Goal: Task Accomplishment & Management: Use online tool/utility

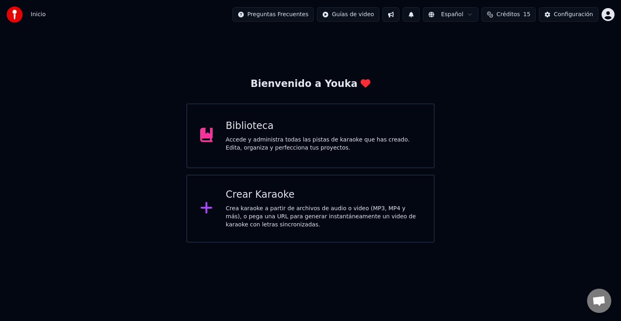
click at [250, 202] on div "Crear Karaoke Crea karaoke a partir de archivos de audio o video (MP3, MP4 y má…" at bounding box center [323, 208] width 195 height 40
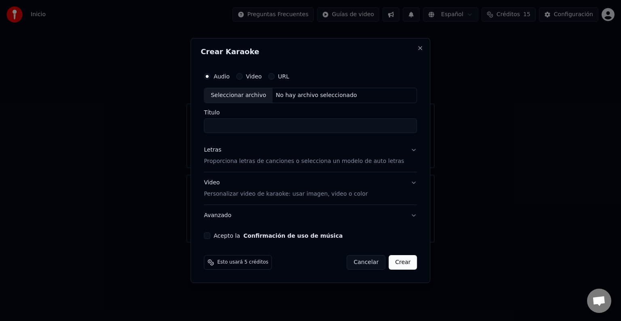
click at [252, 94] on div "Seleccionar archivo" at bounding box center [238, 95] width 68 height 15
click at [328, 128] on input "**********" at bounding box center [310, 126] width 213 height 15
type input "*"
type input "**********"
click at [303, 166] on button "Letras Proporciona letras de canciones o selecciona un modelo de auto letras" at bounding box center [310, 156] width 213 height 32
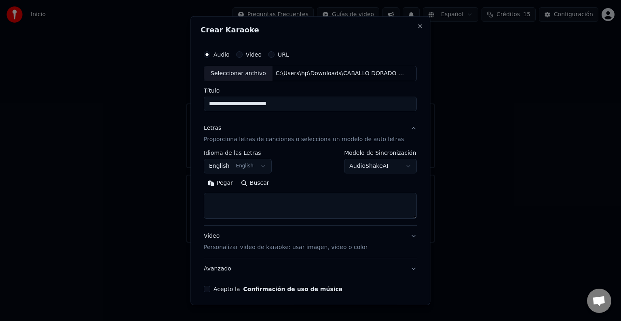
click at [234, 198] on textarea at bounding box center [310, 206] width 213 height 26
paste textarea "**********"
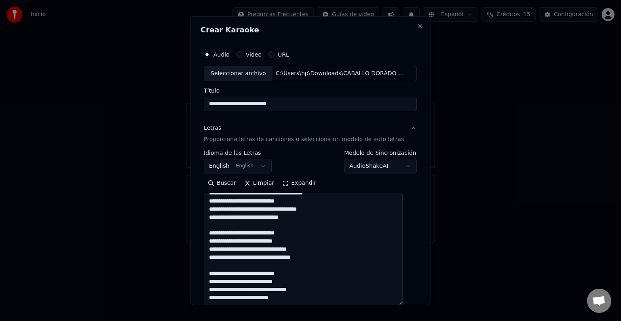
scroll to position [173, 0]
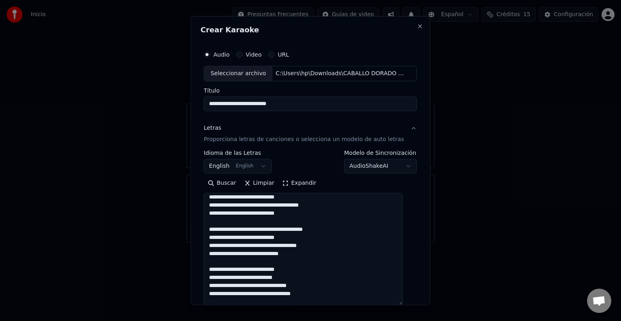
drag, startPoint x: 402, startPoint y: 217, endPoint x: 448, endPoint y: 340, distance: 131.0
click at [448, 243] on html "**********" at bounding box center [310, 121] width 621 height 243
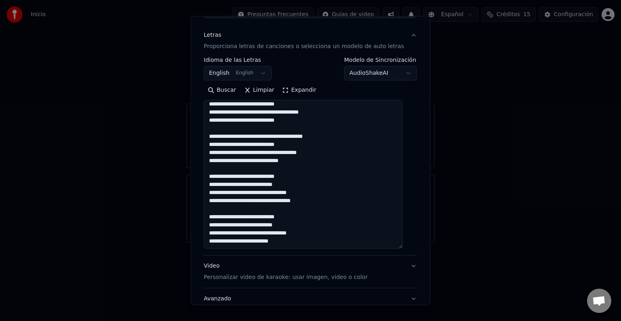
scroll to position [0, 0]
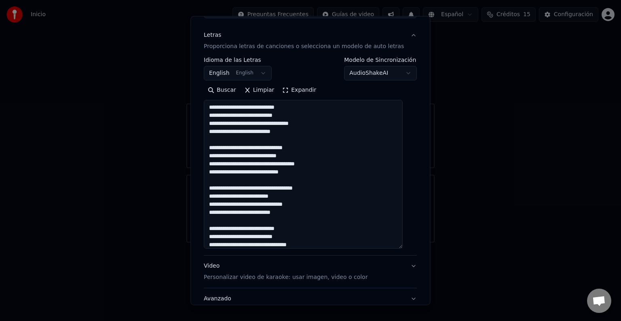
click at [255, 107] on textarea at bounding box center [303, 174] width 199 height 149
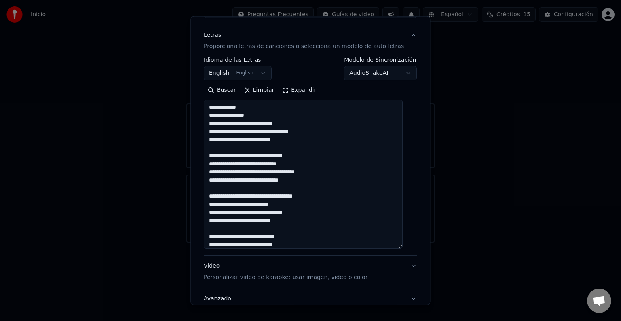
click at [259, 115] on textarea at bounding box center [303, 174] width 199 height 149
click at [295, 125] on textarea at bounding box center [303, 174] width 199 height 149
click at [269, 131] on textarea at bounding box center [303, 174] width 199 height 149
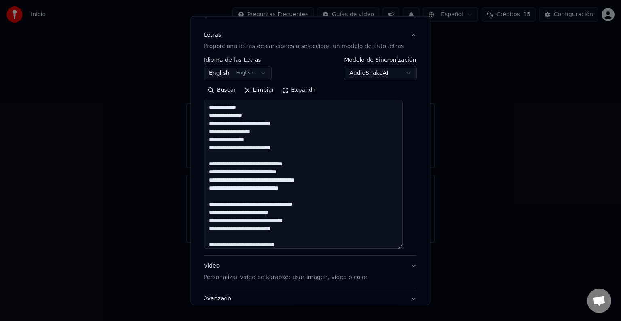
click at [260, 141] on textarea at bounding box center [303, 174] width 199 height 149
click at [292, 149] on textarea at bounding box center [303, 174] width 199 height 149
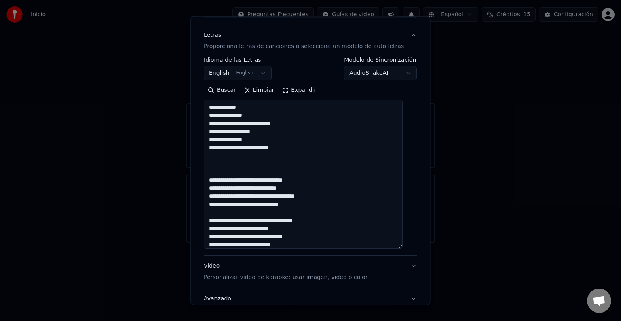
click at [255, 182] on textarea at bounding box center [303, 174] width 199 height 149
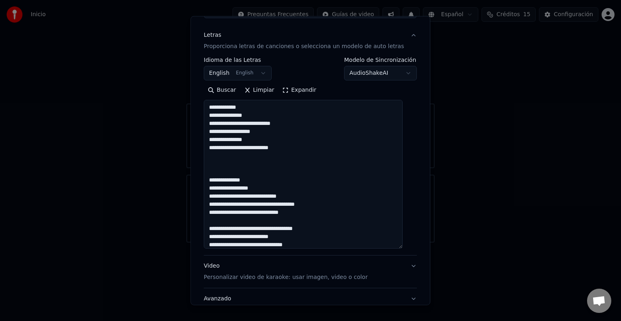
click at [260, 190] on textarea at bounding box center [303, 174] width 199 height 149
click at [269, 196] on textarea at bounding box center [303, 174] width 199 height 149
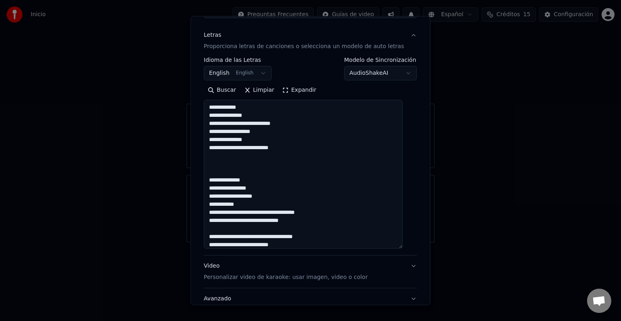
click at [252, 201] on textarea at bounding box center [303, 174] width 199 height 149
click at [266, 213] on textarea at bounding box center [303, 174] width 199 height 149
click at [271, 228] on textarea at bounding box center [303, 174] width 199 height 149
click at [247, 239] on textarea at bounding box center [303, 174] width 199 height 149
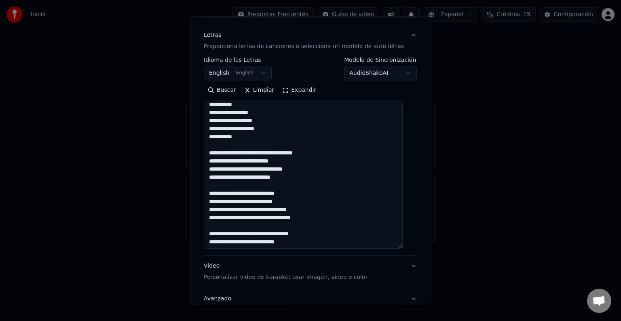
scroll to position [101, 0]
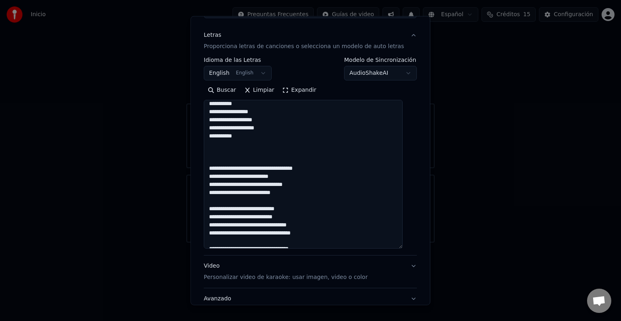
click at [260, 167] on textarea at bounding box center [303, 174] width 199 height 149
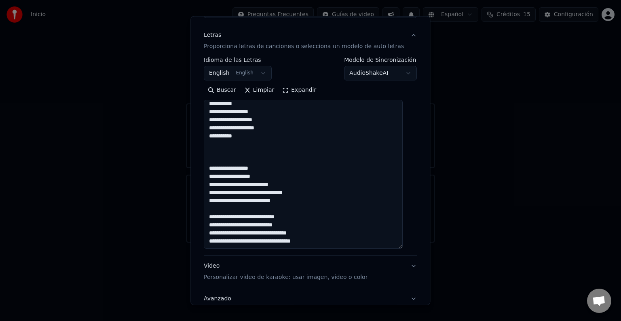
click at [260, 178] on textarea at bounding box center [303, 174] width 199 height 149
click at [288, 184] on textarea at bounding box center [303, 174] width 199 height 149
click at [261, 192] on textarea at bounding box center [303, 174] width 199 height 149
click at [289, 210] on textarea at bounding box center [303, 174] width 199 height 149
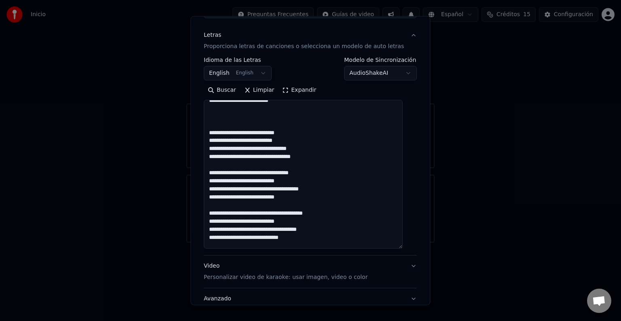
scroll to position [213, 0]
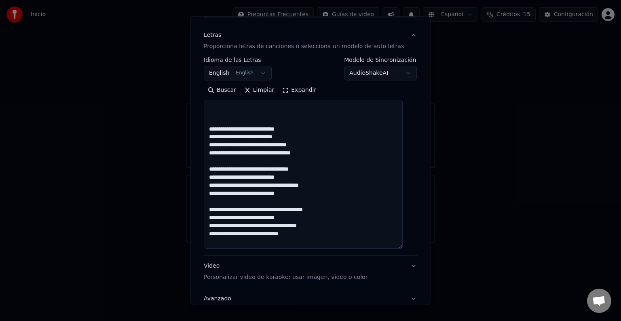
click at [255, 129] on textarea at bounding box center [303, 174] width 199 height 149
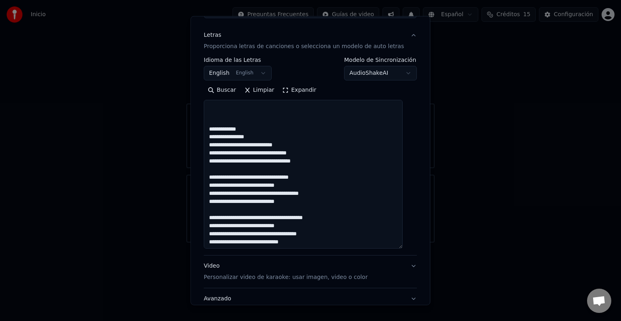
scroll to position [237, 0]
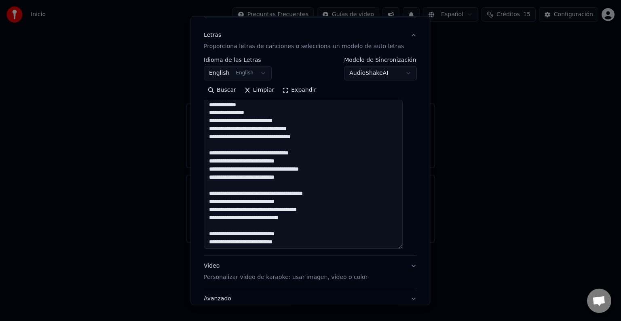
click at [260, 112] on textarea at bounding box center [303, 174] width 199 height 149
click at [294, 121] on textarea at bounding box center [303, 174] width 199 height 149
click at [269, 127] on textarea at bounding box center [303, 174] width 199 height 149
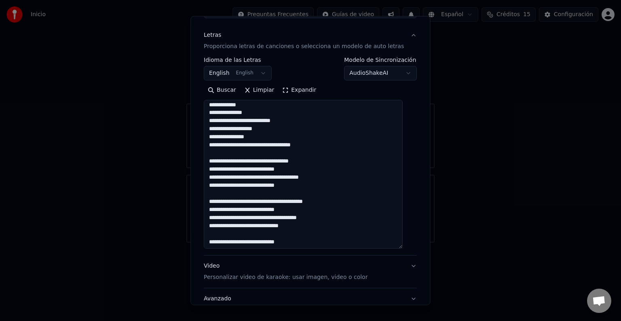
scroll to position [261, 0]
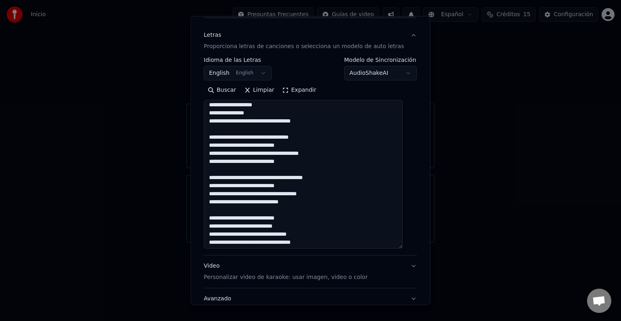
click at [292, 121] on textarea at bounding box center [303, 174] width 199 height 149
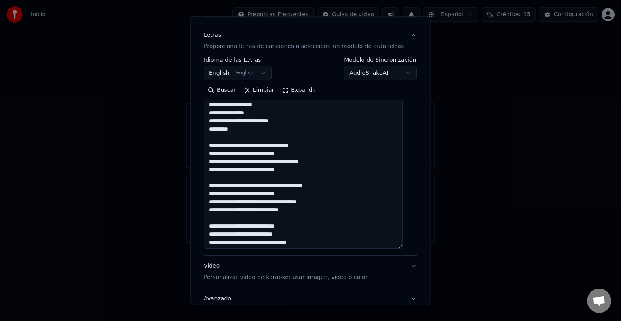
scroll to position [277, 0]
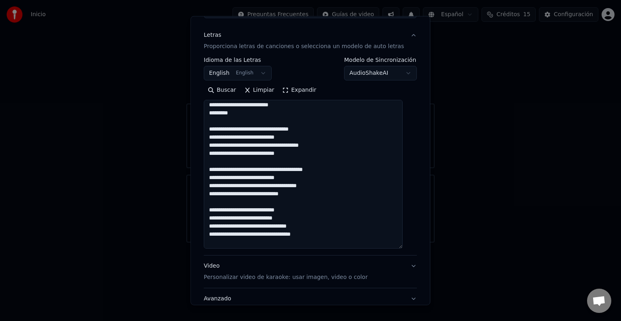
click at [216, 129] on textarea at bounding box center [303, 174] width 199 height 149
click at [264, 127] on textarea at bounding box center [303, 174] width 199 height 149
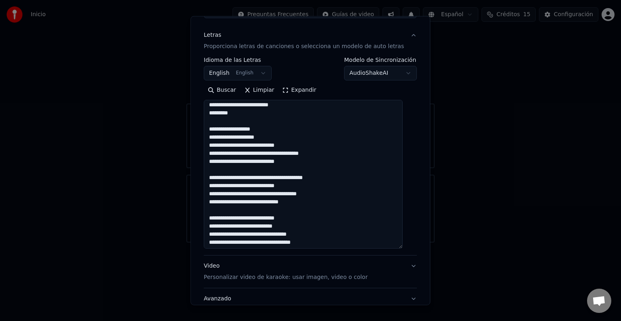
scroll to position [301, 0]
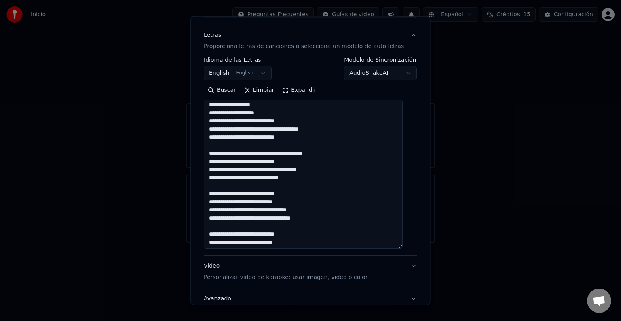
click at [296, 123] on textarea at bounding box center [303, 174] width 199 height 149
click at [268, 129] on textarea at bounding box center [303, 174] width 199 height 149
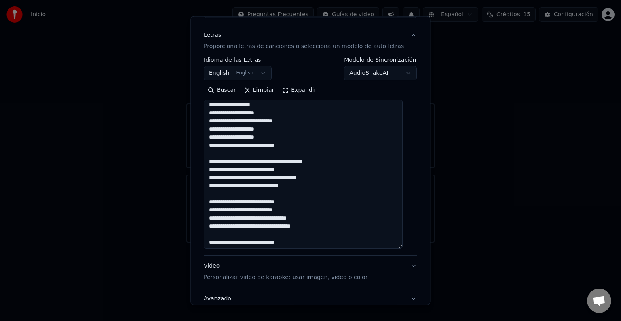
scroll to position [326, 0]
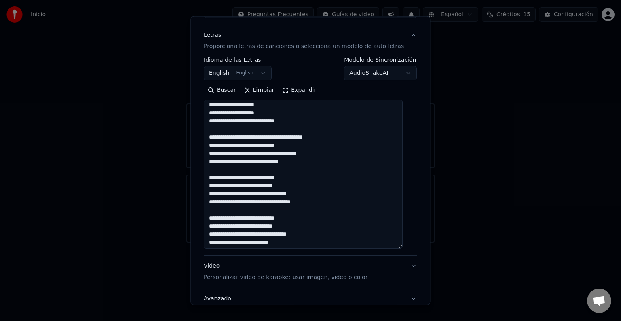
click at [299, 121] on textarea at bounding box center [303, 174] width 199 height 149
click at [272, 120] on textarea at bounding box center [303, 174] width 199 height 149
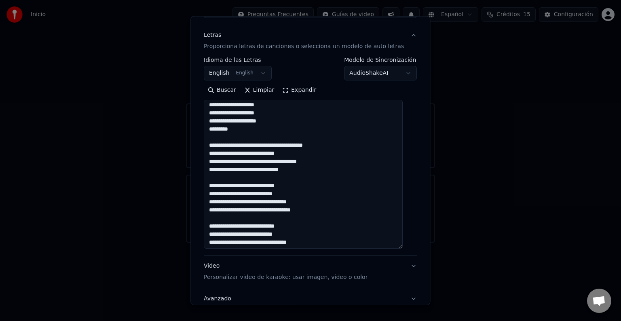
scroll to position [335, 0]
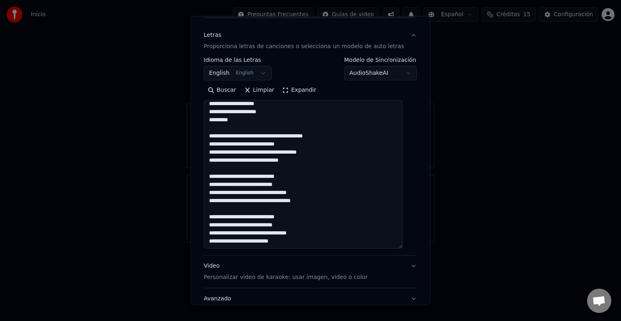
click at [260, 120] on textarea at bounding box center [303, 174] width 199 height 149
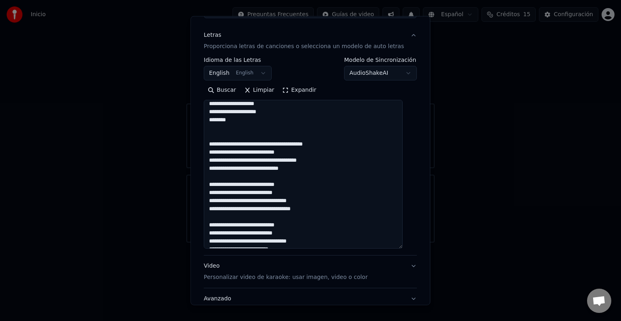
scroll to position [343, 0]
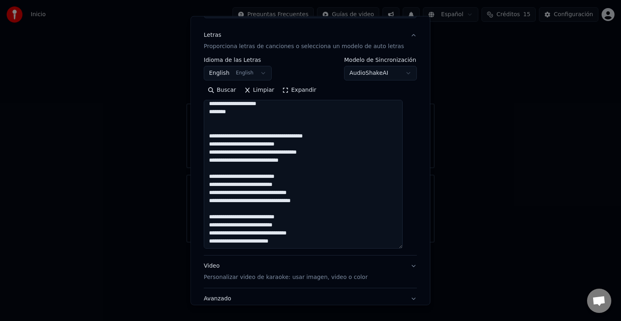
click at [278, 137] on textarea at bounding box center [303, 174] width 199 height 149
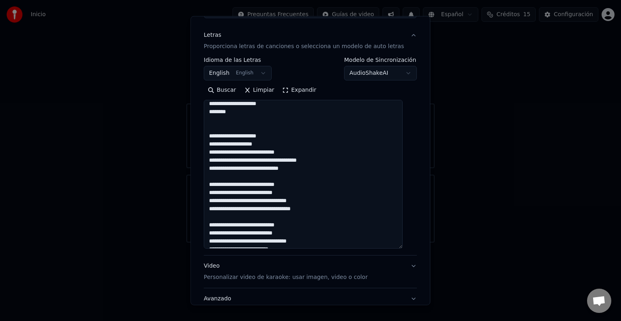
scroll to position [351, 0]
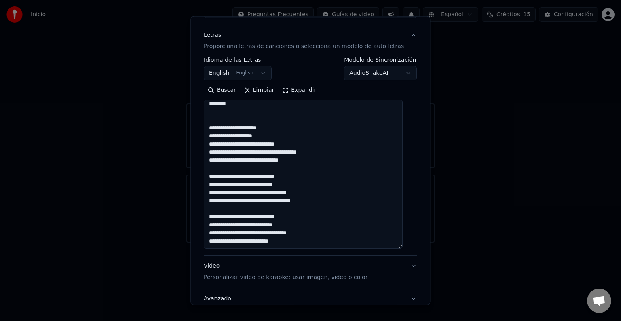
click at [265, 138] on textarea at bounding box center [303, 174] width 199 height 149
click at [269, 144] on textarea at bounding box center [303, 174] width 199 height 149
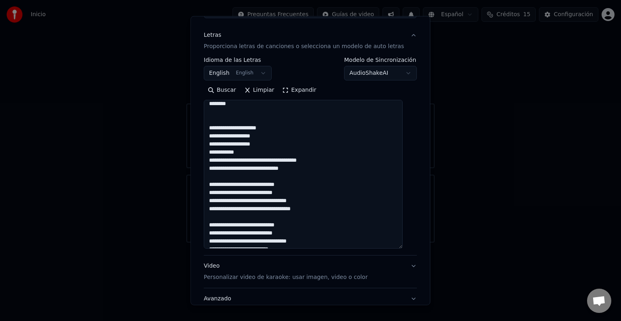
scroll to position [359, 0]
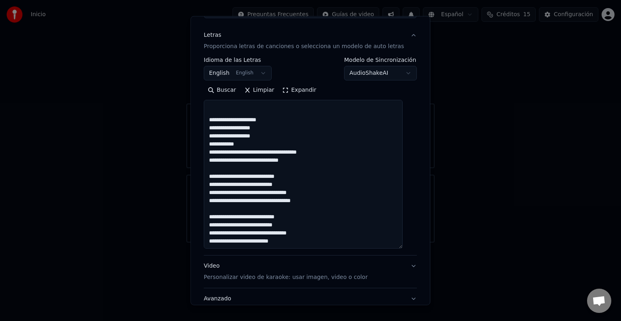
click at [267, 154] on textarea at bounding box center [303, 174] width 199 height 149
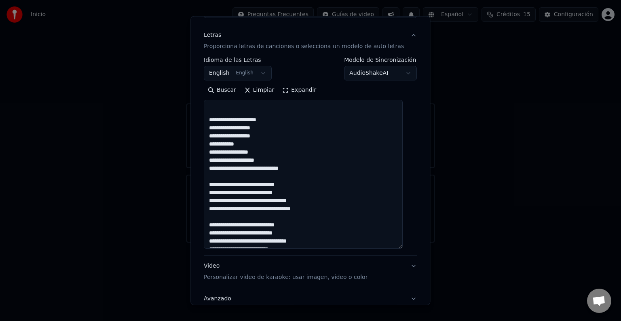
scroll to position [367, 0]
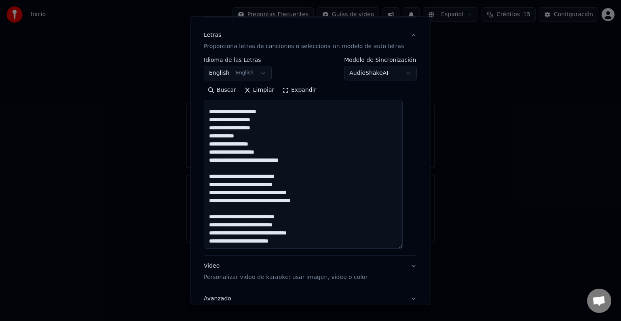
click at [276, 153] on textarea at bounding box center [303, 174] width 199 height 149
click at [271, 159] on textarea at bounding box center [303, 174] width 199 height 149
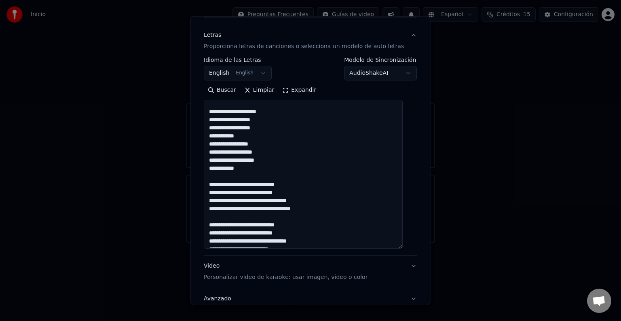
scroll to position [375, 0]
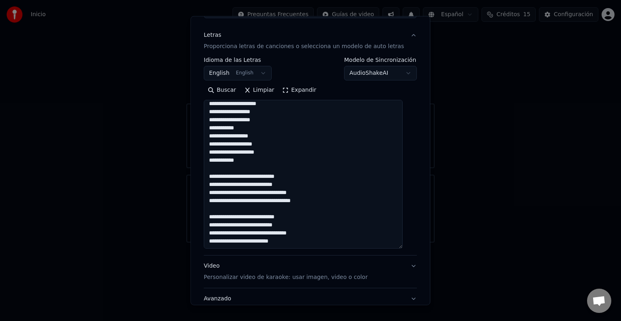
click at [255, 161] on textarea at bounding box center [303, 174] width 199 height 149
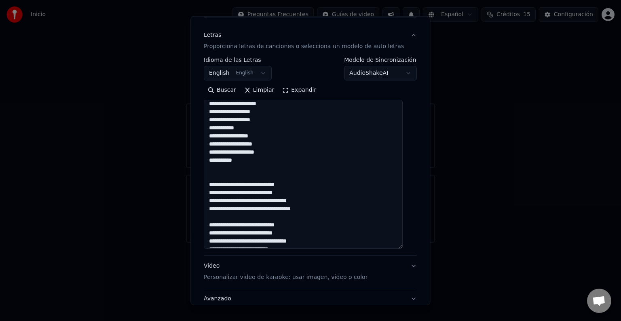
scroll to position [383, 0]
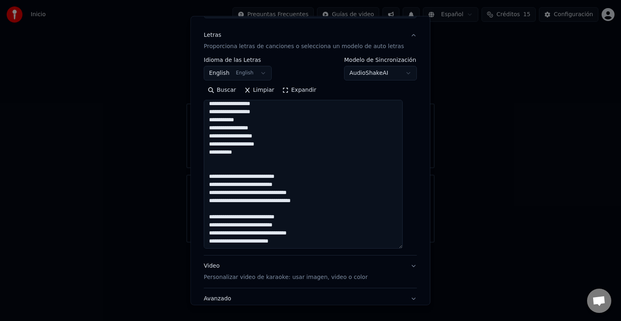
click at [256, 176] on textarea at bounding box center [303, 174] width 199 height 149
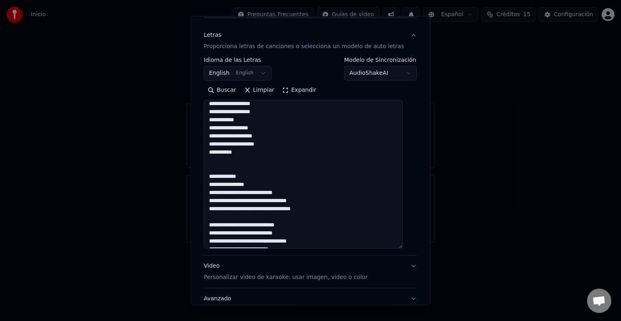
scroll to position [392, 0]
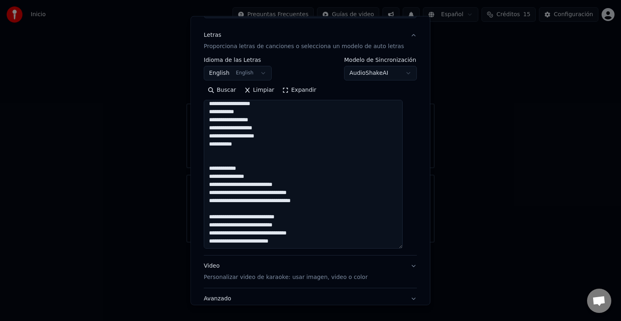
click at [296, 185] on textarea at bounding box center [303, 174] width 199 height 149
click at [269, 193] on textarea at bounding box center [303, 174] width 199 height 149
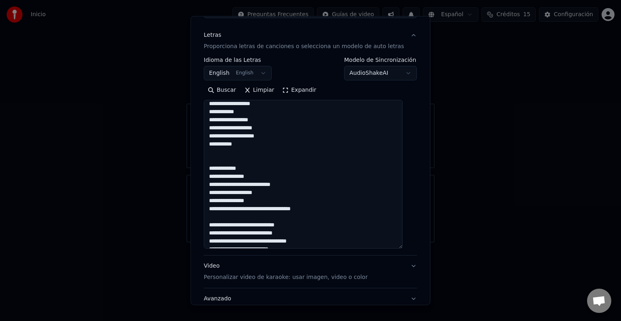
scroll to position [400, 0]
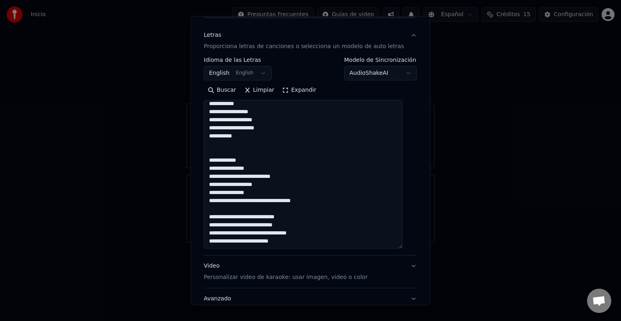
click at [290, 201] on textarea at bounding box center [303, 174] width 199 height 149
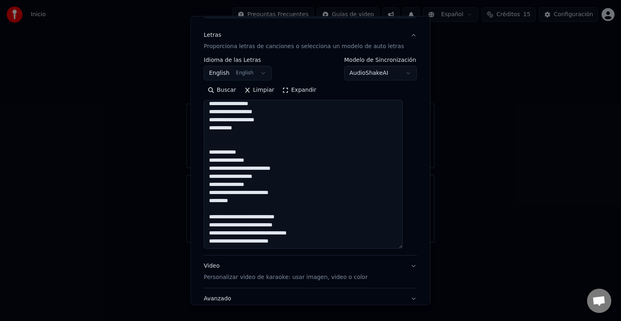
click at [255, 217] on textarea at bounding box center [303, 174] width 199 height 149
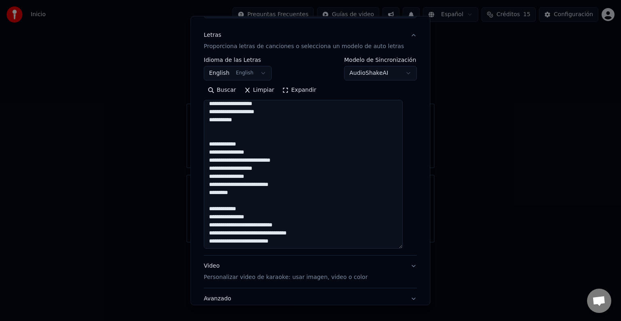
click at [295, 223] on textarea at bounding box center [303, 174] width 199 height 149
click at [268, 231] on textarea at bounding box center [303, 174] width 199 height 149
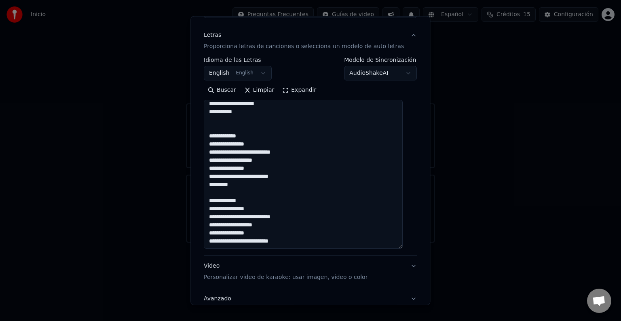
click at [262, 236] on textarea at bounding box center [303, 174] width 199 height 149
click at [268, 241] on textarea at bounding box center [303, 174] width 199 height 149
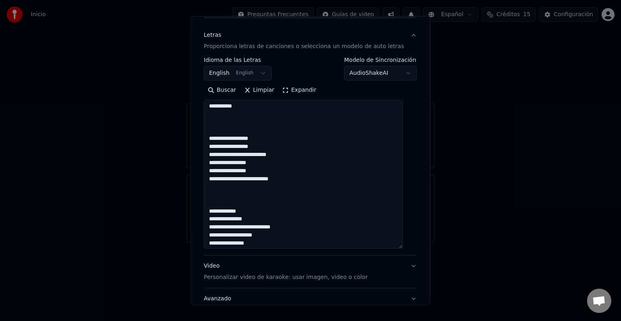
scroll to position [135, 0]
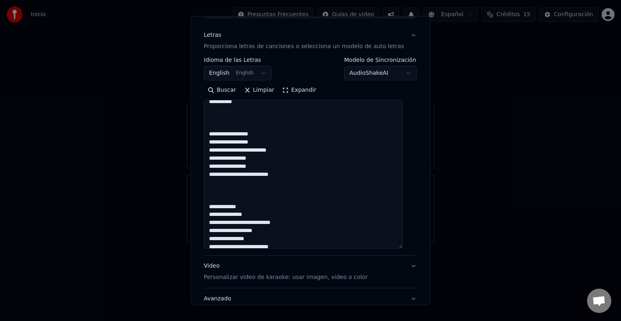
click at [268, 165] on textarea at bounding box center [303, 174] width 199 height 149
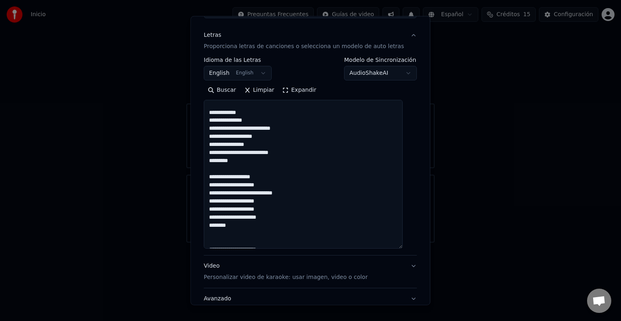
scroll to position [234, 0]
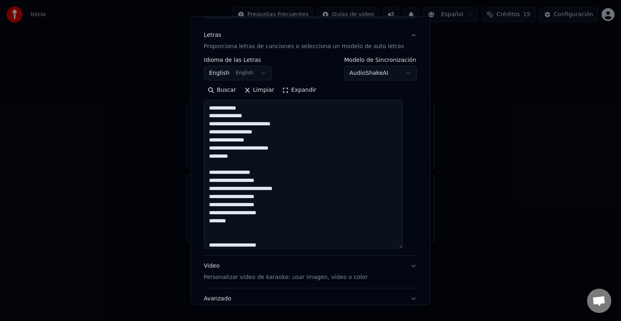
type textarea "**********"
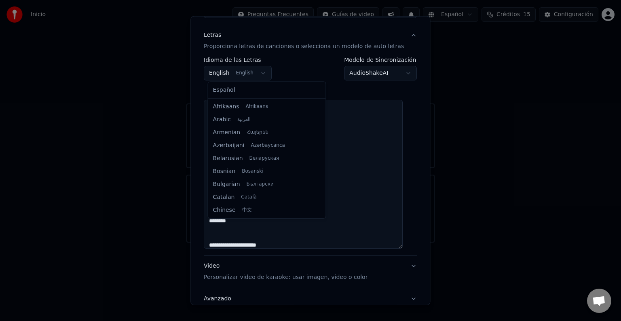
click at [262, 74] on body "**********" at bounding box center [310, 121] width 621 height 243
select select "**"
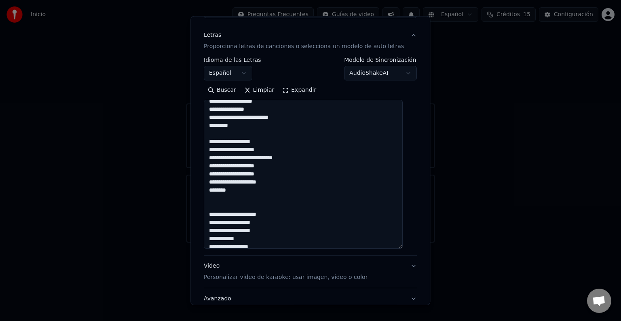
scroll to position [263, 0]
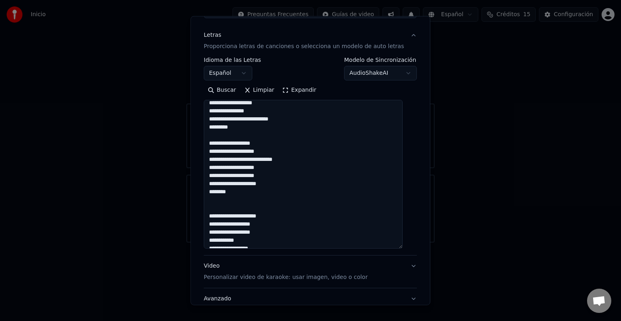
click at [246, 131] on textarea at bounding box center [303, 174] width 199 height 149
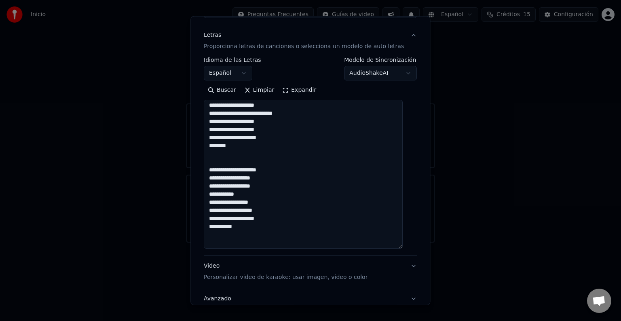
scroll to position [318, 0]
click at [277, 128] on textarea at bounding box center [303, 174] width 199 height 149
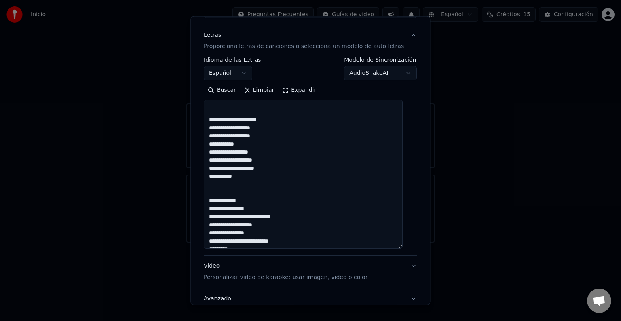
scroll to position [370, 0]
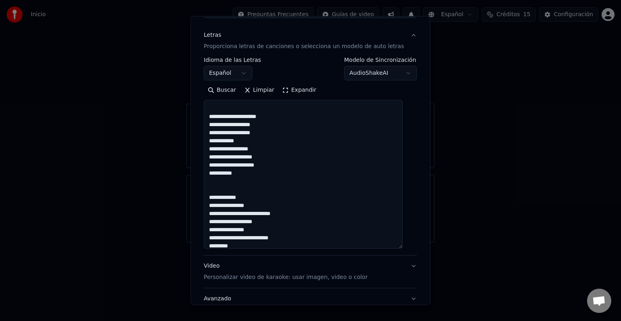
click at [249, 143] on textarea at bounding box center [303, 174] width 199 height 149
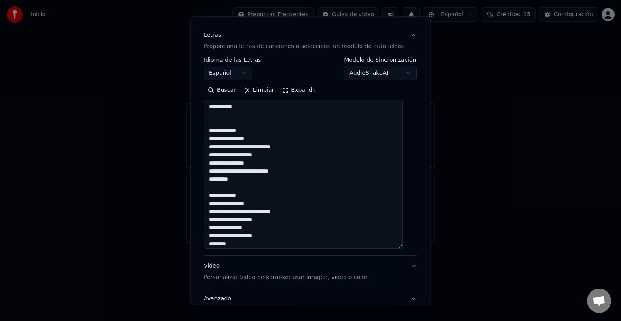
scroll to position [440, 0]
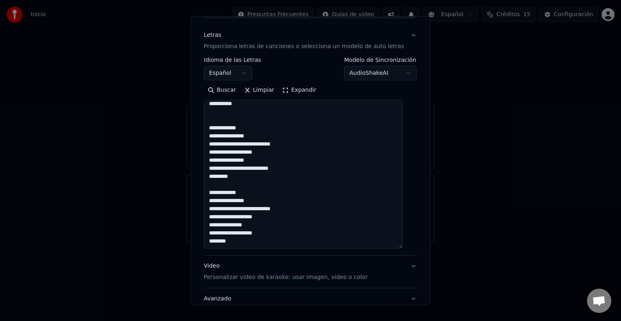
click at [242, 176] on textarea at bounding box center [303, 174] width 199 height 149
click at [248, 173] on textarea at bounding box center [303, 174] width 199 height 149
click at [238, 168] on textarea at bounding box center [303, 174] width 199 height 149
click at [260, 202] on textarea at bounding box center [303, 174] width 199 height 149
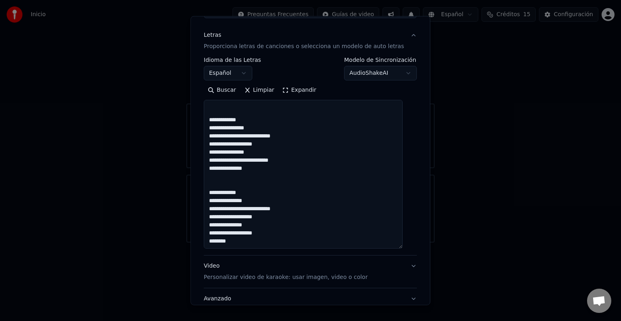
click at [359, 194] on textarea at bounding box center [303, 174] width 199 height 149
drag, startPoint x: 213, startPoint y: 193, endPoint x: 238, endPoint y: 241, distance: 54.8
click at [238, 241] on textarea at bounding box center [303, 174] width 199 height 149
click at [241, 242] on textarea at bounding box center [303, 174] width 199 height 149
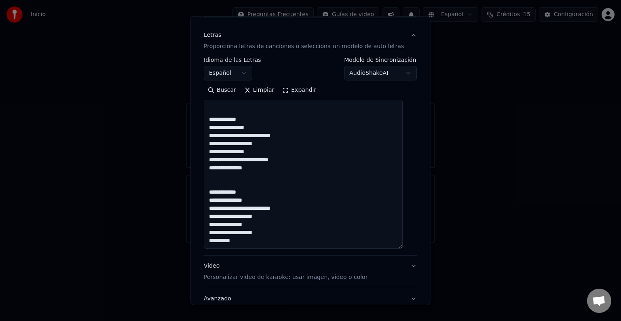
paste textarea "**********"
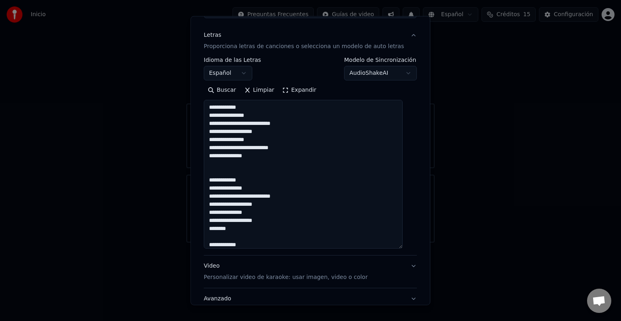
scroll to position [509, 0]
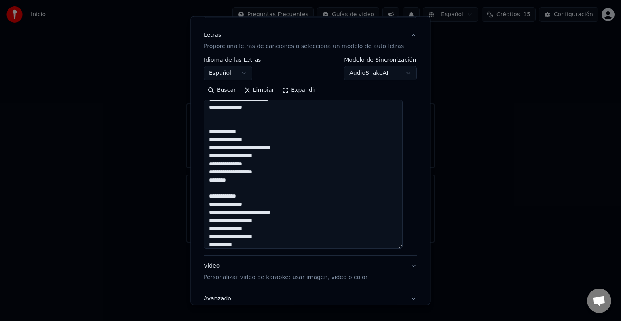
click at [236, 182] on textarea at bounding box center [303, 174] width 199 height 149
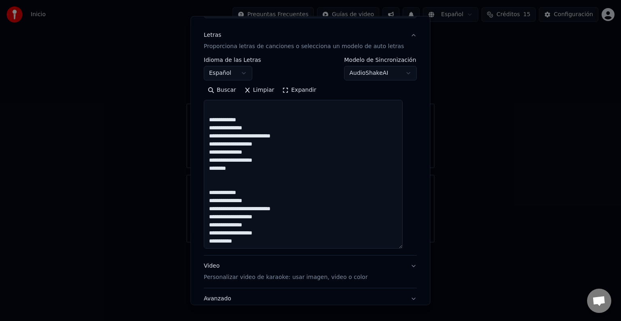
click at [248, 248] on textarea at bounding box center [303, 174] width 199 height 149
type textarea "**********"
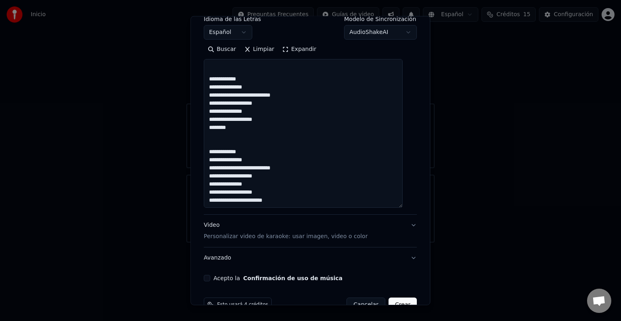
scroll to position [154, 0]
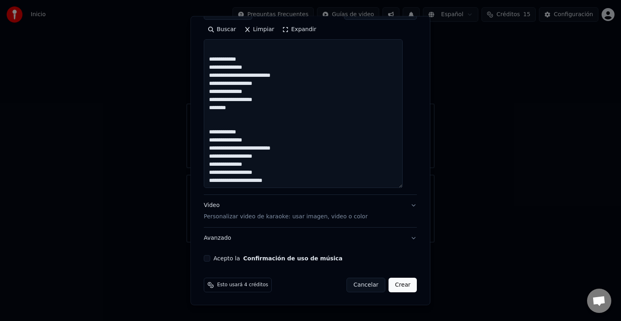
click at [347, 218] on p "Personalizar video de karaoke: usar imagen, video o color" at bounding box center [286, 217] width 164 height 8
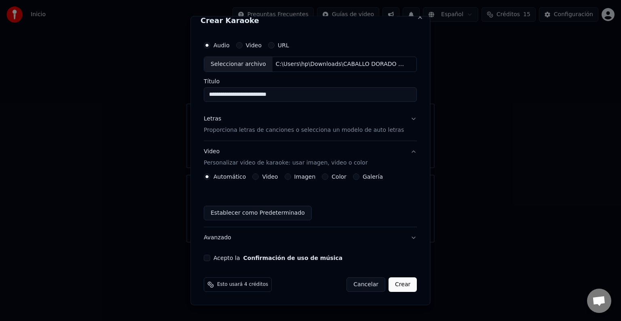
scroll to position [9, 0]
click at [370, 178] on label "Galería" at bounding box center [373, 177] width 20 height 6
click at [360, 178] on button "Galería" at bounding box center [356, 177] width 6 height 6
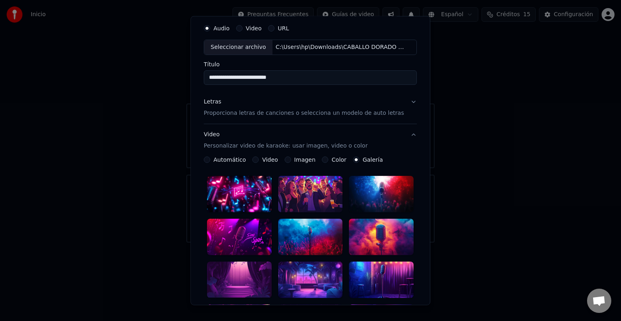
scroll to position [27, 0]
click at [244, 191] on div at bounding box center [239, 194] width 65 height 36
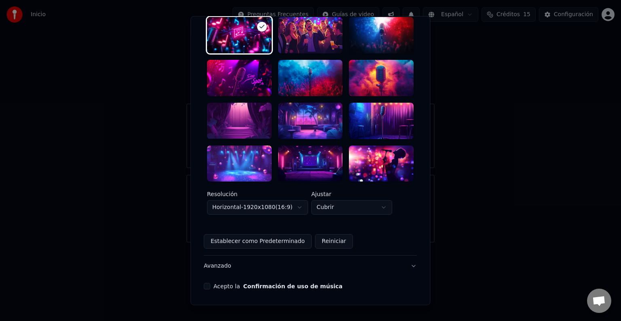
scroll to position [203, 0]
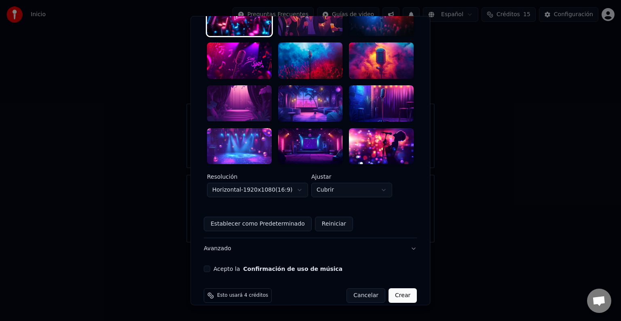
click at [210, 266] on button "Acepto la Confirmación de uso de música" at bounding box center [207, 269] width 6 height 6
click at [394, 288] on button "Crear" at bounding box center [403, 295] width 28 height 15
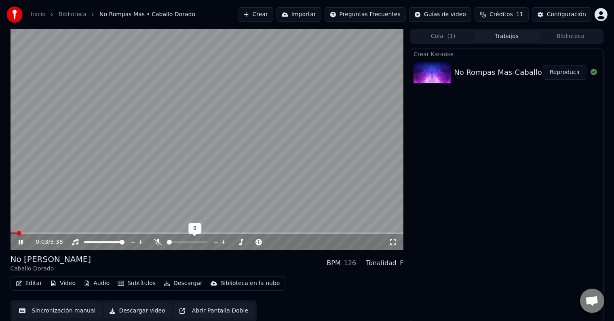
click at [159, 244] on icon at bounding box center [158, 242] width 8 height 6
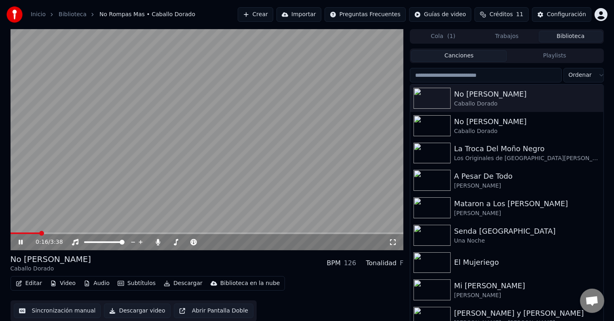
click at [567, 40] on button "Biblioteca" at bounding box center [571, 37] width 64 height 12
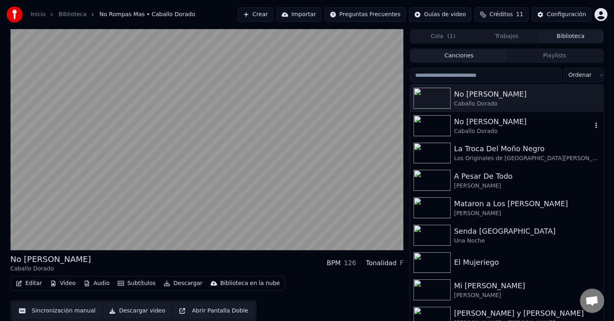
click at [475, 125] on div "No [PERSON_NAME]" at bounding box center [523, 121] width 138 height 11
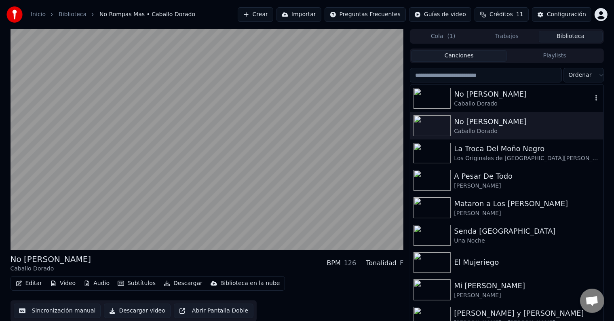
click at [498, 95] on div "No [PERSON_NAME]" at bounding box center [523, 94] width 138 height 11
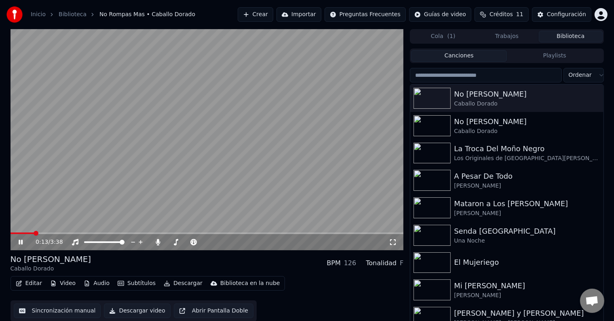
click at [34, 233] on span at bounding box center [208, 234] width 394 height 2
click at [102, 233] on span at bounding box center [208, 234] width 394 height 2
click at [171, 233] on span at bounding box center [208, 234] width 394 height 2
click at [218, 233] on span at bounding box center [208, 234] width 394 height 2
click at [276, 233] on span at bounding box center [208, 234] width 394 height 2
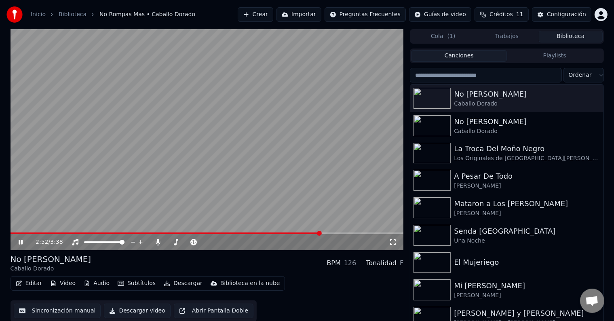
click at [320, 233] on span at bounding box center [208, 234] width 394 height 2
click at [18, 243] on icon at bounding box center [26, 242] width 19 height 6
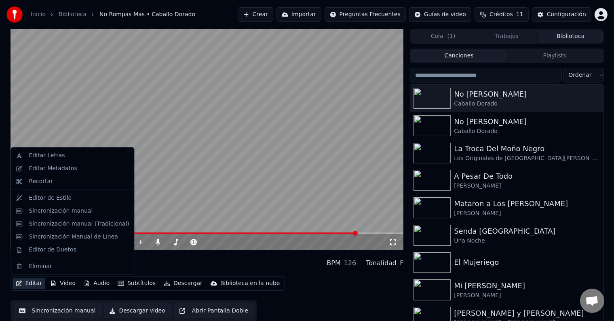
click at [30, 284] on button "Editar" at bounding box center [29, 283] width 33 height 11
click at [53, 199] on div "Editor de Estilo" at bounding box center [50, 198] width 43 height 8
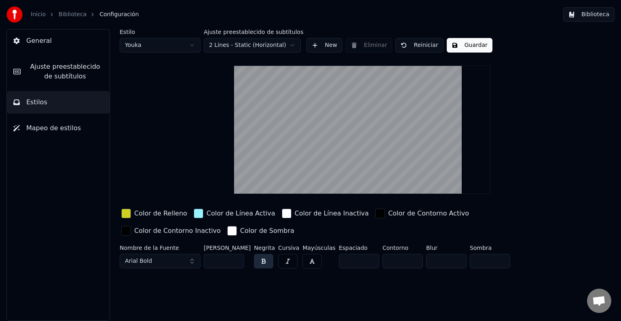
click at [69, 14] on link "Biblioteca" at bounding box center [73, 15] width 28 height 8
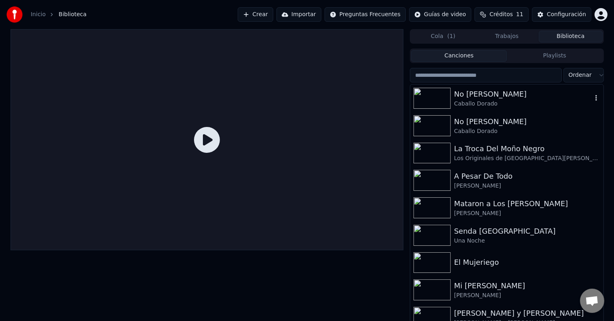
click at [489, 103] on div "Caballo Dorado" at bounding box center [523, 104] width 138 height 8
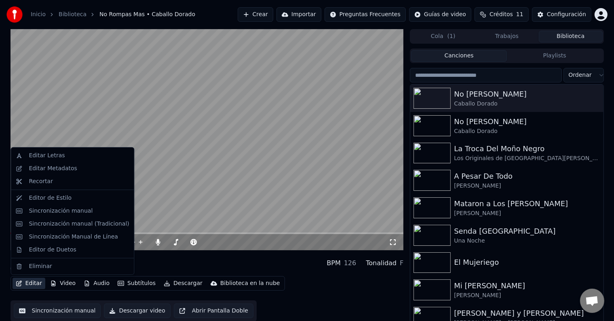
click at [27, 284] on button "Editar" at bounding box center [29, 283] width 33 height 11
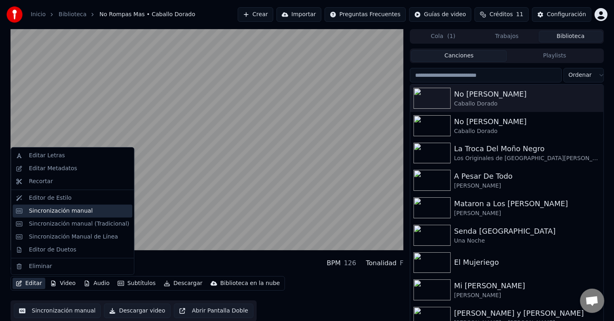
click at [49, 211] on div "Sincronización manual" at bounding box center [61, 211] width 64 height 8
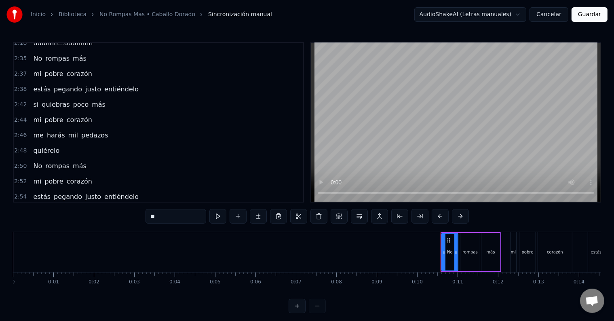
scroll to position [778, 0]
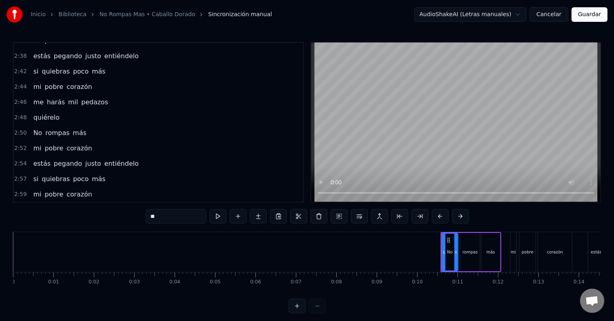
click at [91, 205] on span "pedazos" at bounding box center [94, 209] width 28 height 9
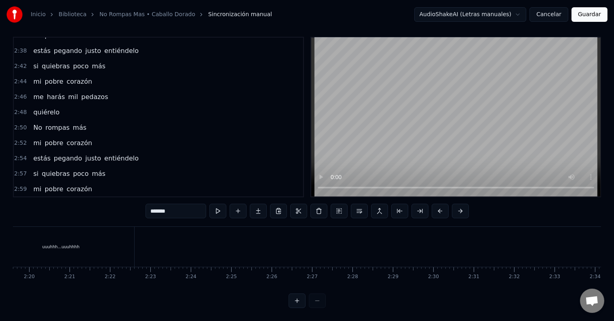
scroll to position [0, 7353]
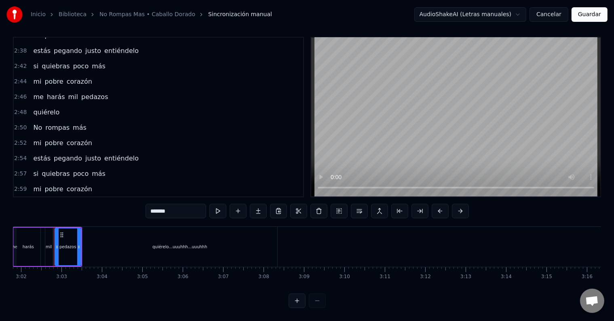
click at [176, 205] on input "*******" at bounding box center [176, 211] width 61 height 15
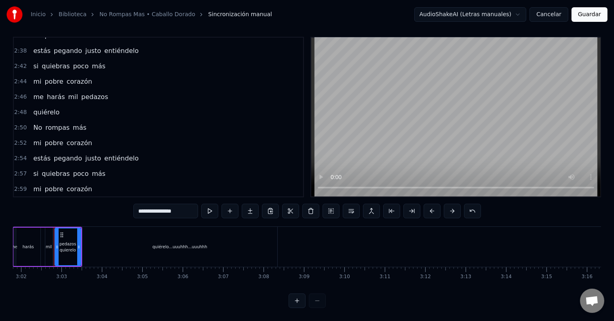
type input "**********"
click at [223, 197] on div "3:01 me harás mil pedazos quierelo" at bounding box center [159, 204] width 290 height 15
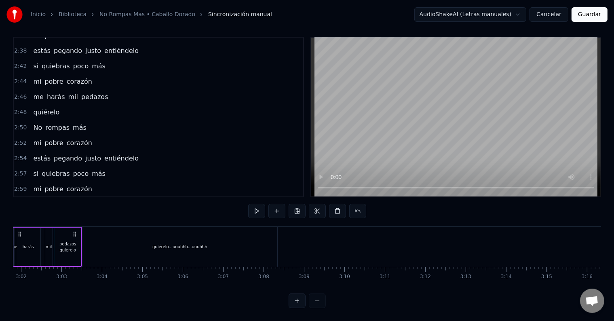
scroll to position [0, 7312]
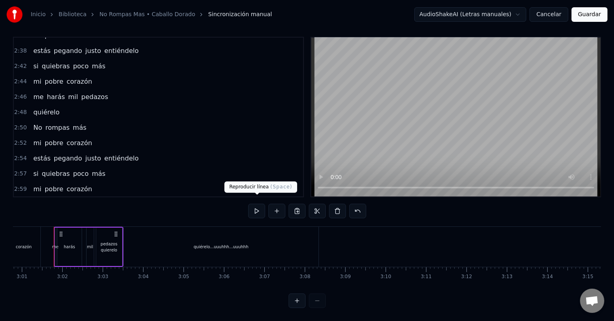
click at [259, 206] on button at bounding box center [256, 211] width 17 height 15
click at [60, 215] on span "quiérelo...uuuhhh...uuuhhh" at bounding box center [76, 219] width 89 height 9
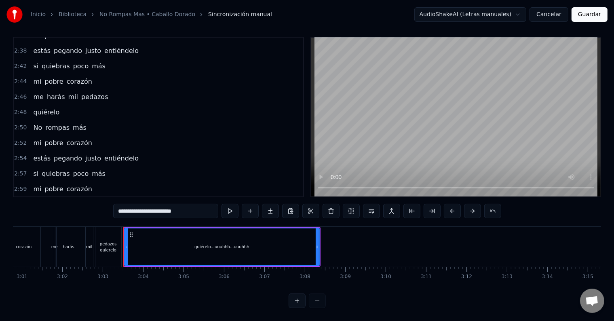
click at [142, 205] on input "**********" at bounding box center [165, 211] width 105 height 15
click at [163, 205] on input "**********" at bounding box center [165, 211] width 65 height 15
click at [138, 205] on input "**********" at bounding box center [165, 211] width 69 height 15
click at [139, 204] on input "**********" at bounding box center [165, 211] width 65 height 15
drag, startPoint x: 139, startPoint y: 204, endPoint x: 156, endPoint y: 207, distance: 17.6
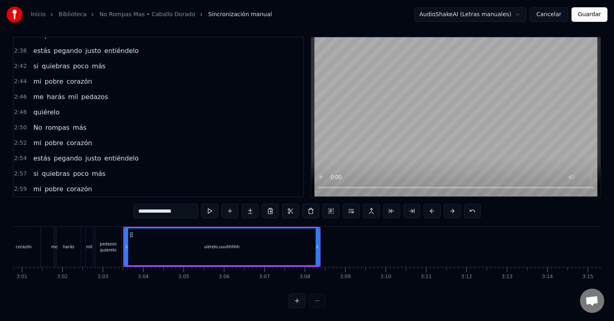
click at [156, 207] on input "**********" at bounding box center [165, 211] width 65 height 15
click at [143, 204] on input "*********" at bounding box center [165, 211] width 61 height 15
type input "********"
click at [586, 11] on button "Guardar" at bounding box center [590, 14] width 36 height 15
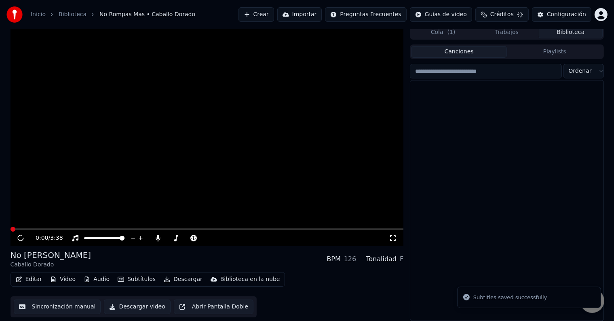
scroll to position [4, 0]
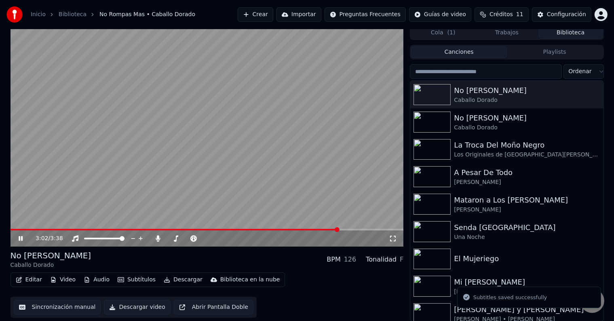
click at [338, 230] on span at bounding box center [208, 230] width 394 height 2
click at [395, 237] on icon at bounding box center [393, 238] width 8 height 6
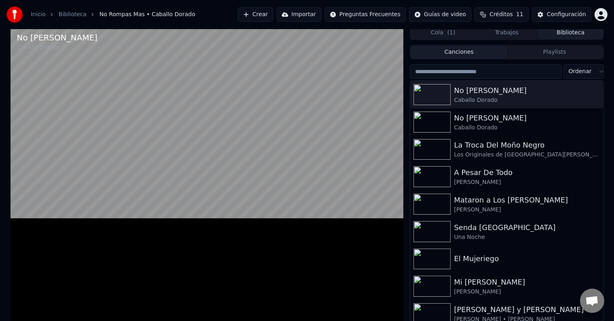
scroll to position [0, 0]
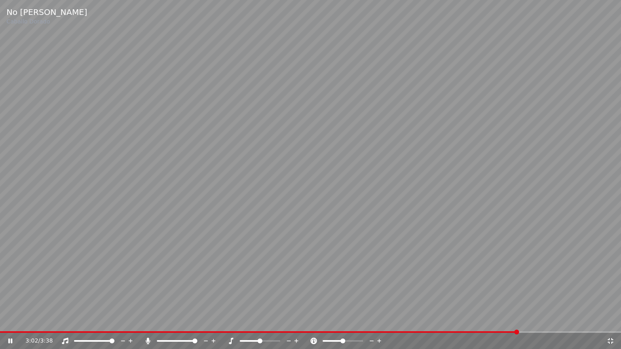
click at [519, 321] on span at bounding box center [259, 333] width 519 height 2
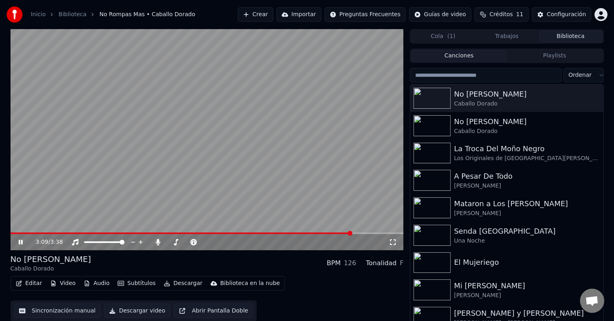
click at [21, 239] on icon at bounding box center [26, 242] width 19 height 6
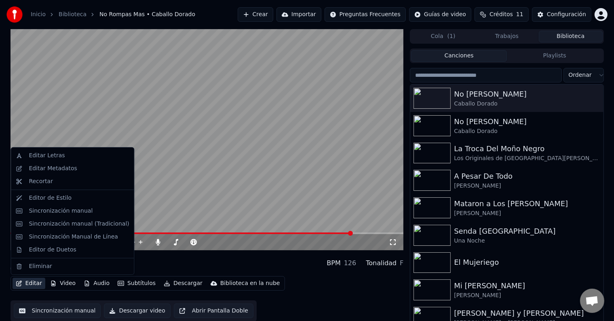
click at [31, 284] on button "Editar" at bounding box center [29, 283] width 33 height 11
click at [54, 214] on div "Sincronización manual" at bounding box center [61, 211] width 64 height 8
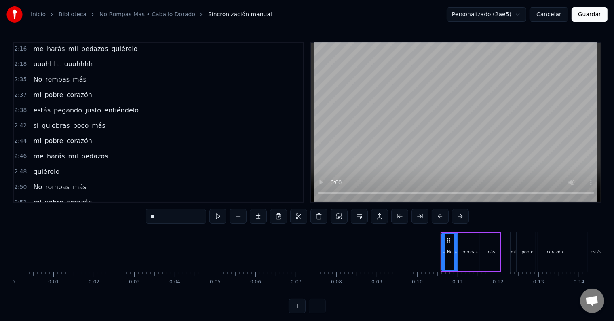
scroll to position [778, 0]
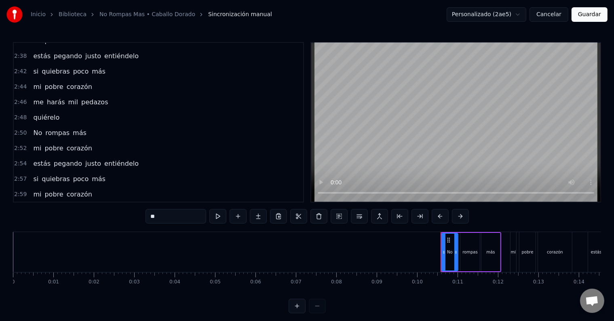
click at [51, 220] on span "uuuhhhhh" at bounding box center [49, 224] width 34 height 9
type input "********"
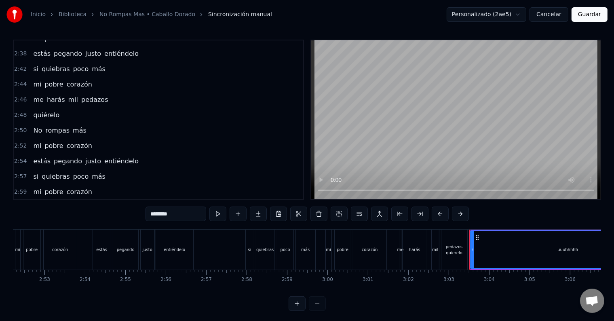
scroll to position [0, 7382]
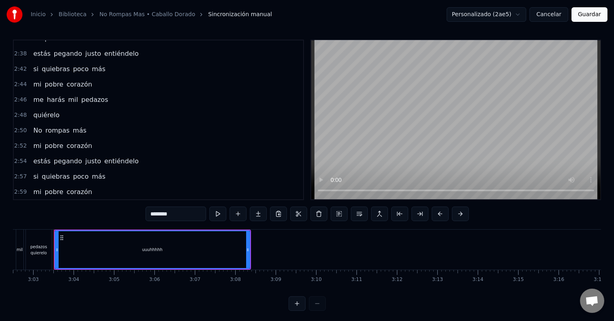
click at [558, 13] on button "Cancelar" at bounding box center [549, 14] width 39 height 15
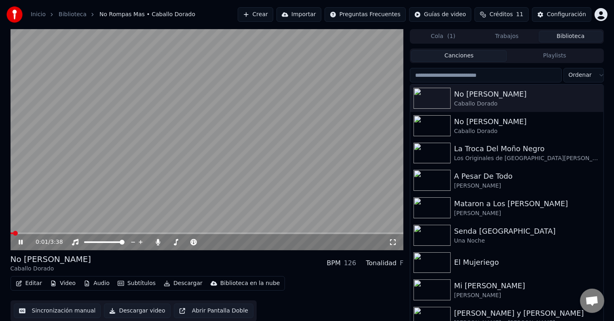
click at [19, 243] on icon at bounding box center [21, 242] width 4 height 5
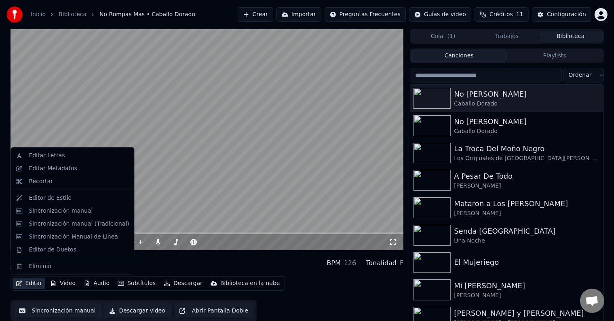
click at [37, 283] on button "Editar" at bounding box center [29, 283] width 33 height 11
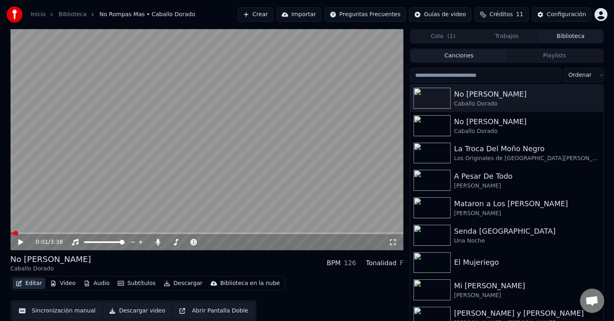
click at [37, 283] on button "Editar" at bounding box center [29, 283] width 33 height 11
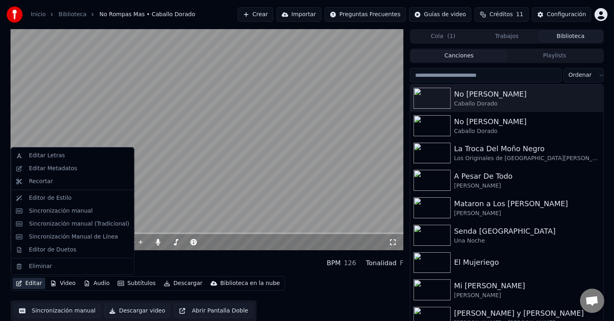
click at [34, 283] on button "Editar" at bounding box center [29, 283] width 33 height 11
click at [63, 199] on div "Editor de Estilo" at bounding box center [50, 198] width 43 height 8
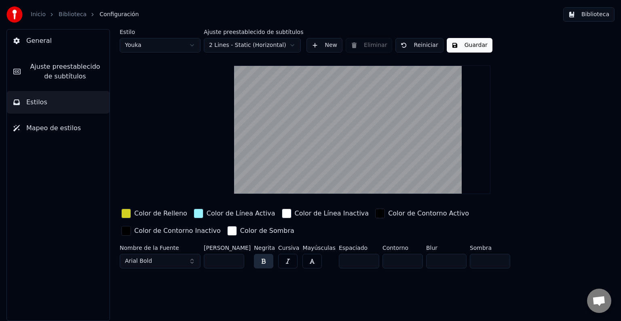
click at [72, 71] on span "Ajuste preestablecido de subtítulos" at bounding box center [65, 71] width 76 height 19
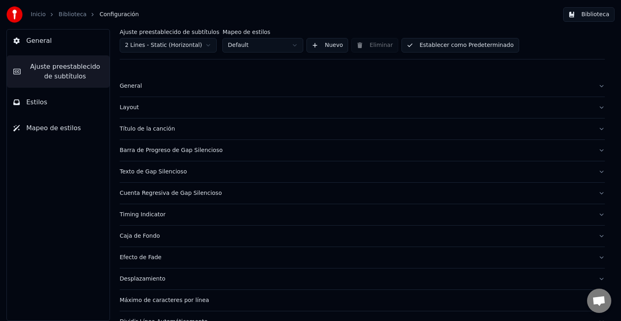
click at [161, 173] on div "Texto de Gap Silencioso" at bounding box center [356, 172] width 472 height 8
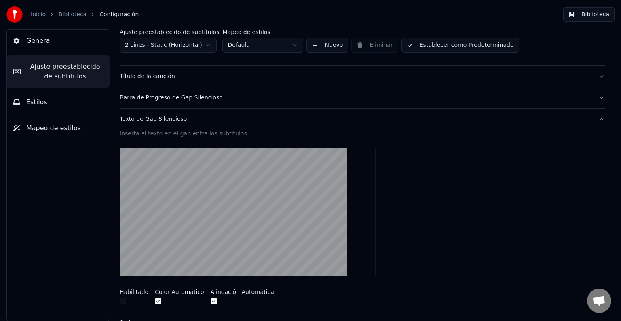
scroll to position [61, 0]
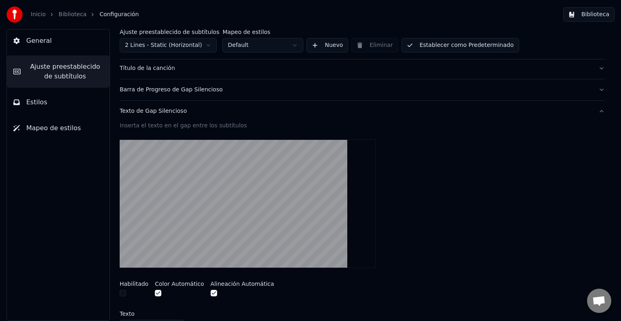
click at [161, 110] on div "Texto de Gap Silencioso" at bounding box center [356, 111] width 472 height 8
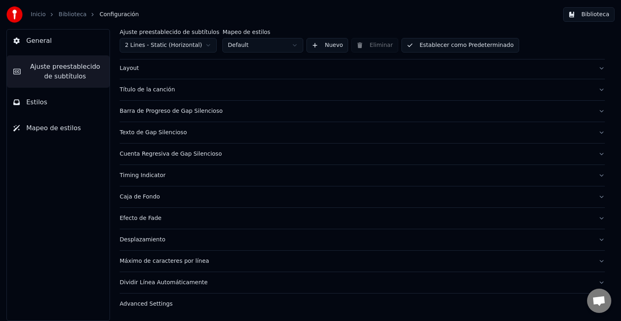
scroll to position [38, 0]
click at [29, 105] on span "Estilos" at bounding box center [36, 102] width 21 height 10
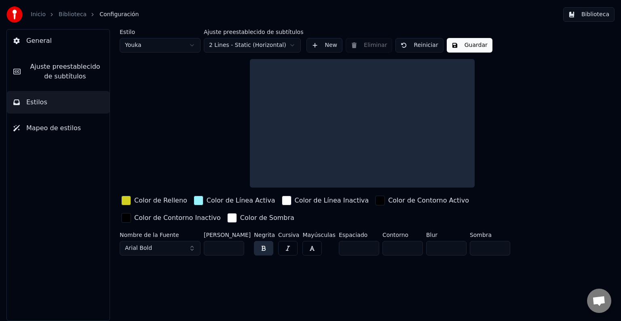
scroll to position [0, 0]
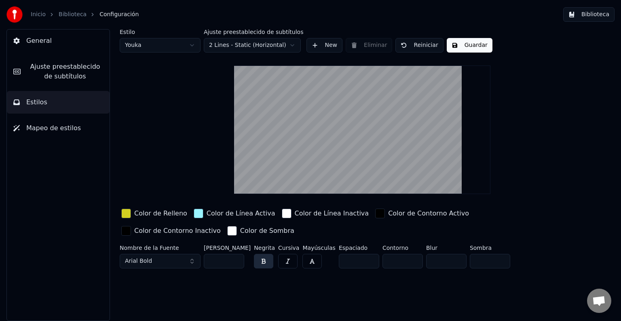
click at [70, 126] on span "Mapeo de estilos" at bounding box center [53, 128] width 55 height 10
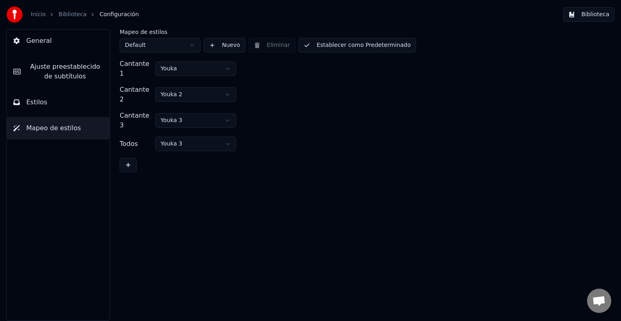
click at [63, 101] on button "Estilos" at bounding box center [58, 102] width 103 height 23
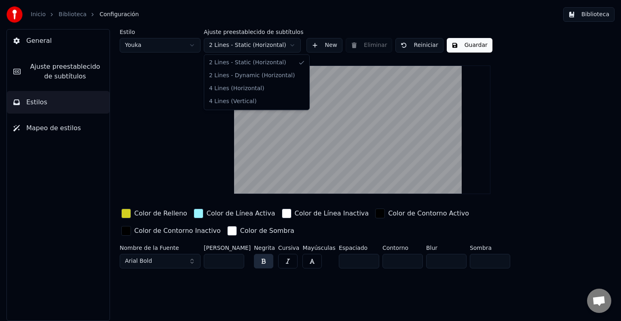
click at [293, 47] on html "Inicio Biblioteca Configuración Biblioteca General Ajuste preestablecido de sub…" at bounding box center [310, 160] width 621 height 321
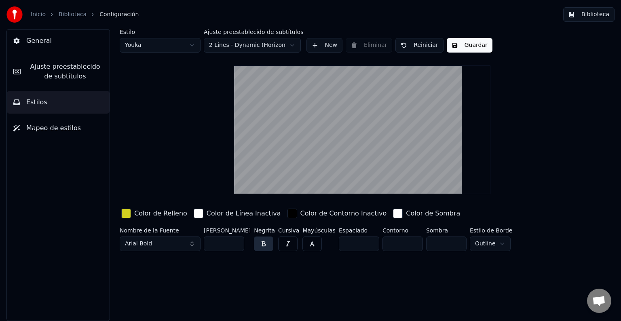
click at [476, 47] on button "Guardar" at bounding box center [470, 45] width 46 height 15
click at [595, 16] on button "Biblioteca" at bounding box center [588, 14] width 51 height 15
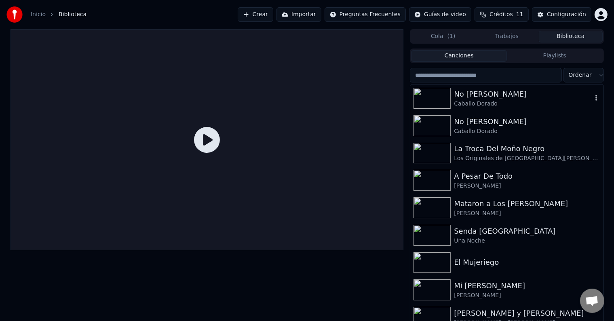
click at [473, 104] on div "Caballo Dorado" at bounding box center [523, 104] width 138 height 8
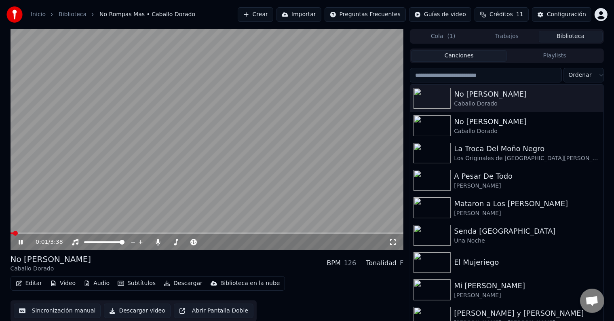
click at [229, 232] on video at bounding box center [208, 139] width 394 height 221
click at [171, 188] on video at bounding box center [208, 139] width 394 height 221
click at [275, 197] on video at bounding box center [208, 139] width 394 height 221
click at [273, 234] on span at bounding box center [208, 234] width 394 height 2
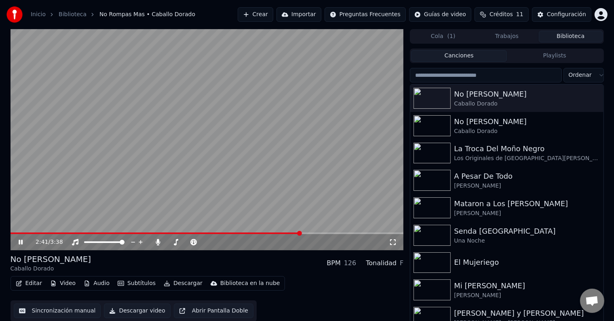
click at [301, 234] on span at bounding box center [208, 234] width 394 height 2
click at [350, 233] on span at bounding box center [208, 234] width 394 height 2
click at [330, 233] on span at bounding box center [171, 234] width 320 height 2
click at [21, 241] on icon at bounding box center [21, 242] width 4 height 5
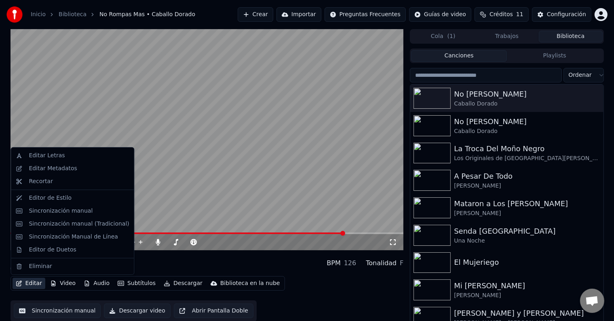
click at [34, 283] on button "Editar" at bounding box center [29, 283] width 33 height 11
click at [51, 199] on div "Editor de Estilo" at bounding box center [50, 198] width 43 height 8
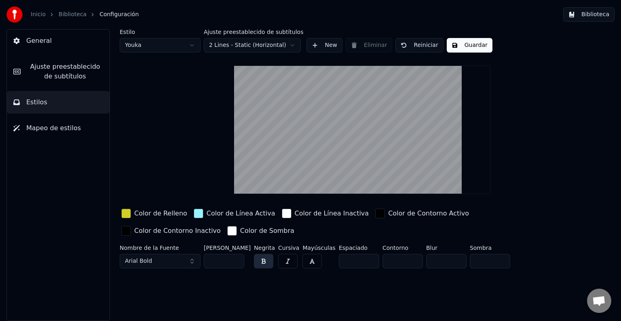
click at [63, 133] on button "Mapeo de estilos" at bounding box center [58, 128] width 103 height 23
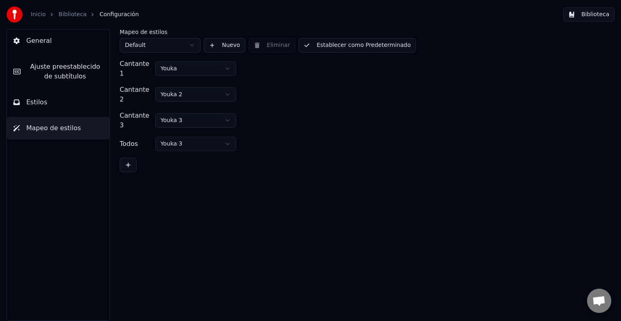
click at [55, 73] on span "Ajuste preestablecido de subtítulos" at bounding box center [65, 71] width 76 height 19
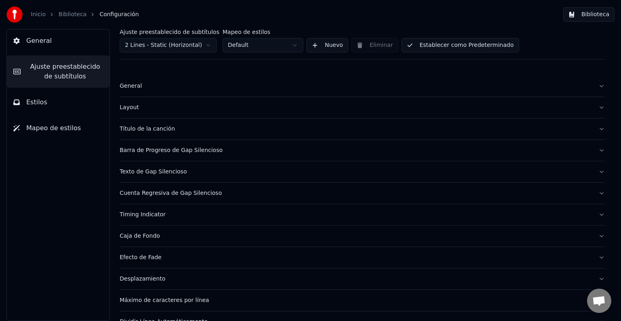
click at [131, 89] on div "General" at bounding box center [356, 86] width 472 height 8
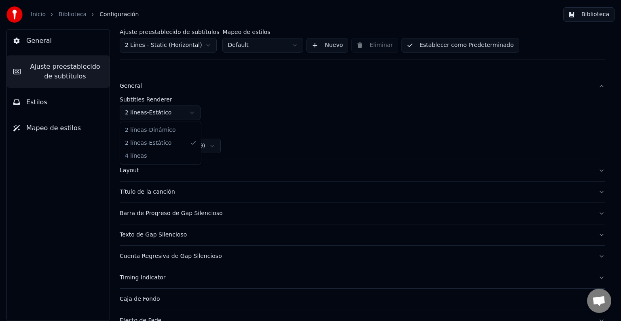
click at [193, 114] on html "Inicio Biblioteca Configuración Biblioteca General Ajuste preestablecido de sub…" at bounding box center [310, 160] width 621 height 321
click at [449, 49] on button "Establecer como Predeterminado" at bounding box center [461, 45] width 118 height 15
click at [410, 45] on button "Hecho" at bounding box center [422, 45] width 41 height 15
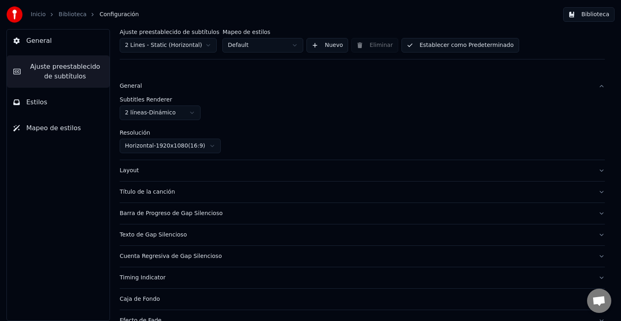
click at [65, 12] on link "Biblioteca" at bounding box center [73, 15] width 28 height 8
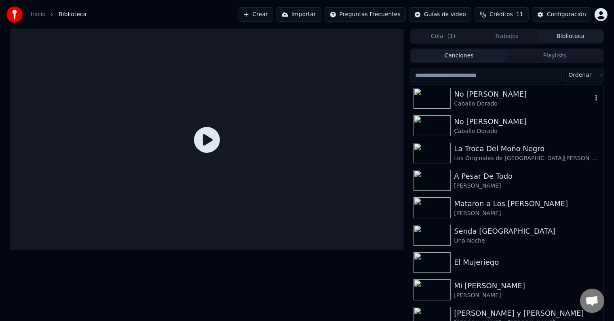
click at [469, 103] on div "Caballo Dorado" at bounding box center [523, 104] width 138 height 8
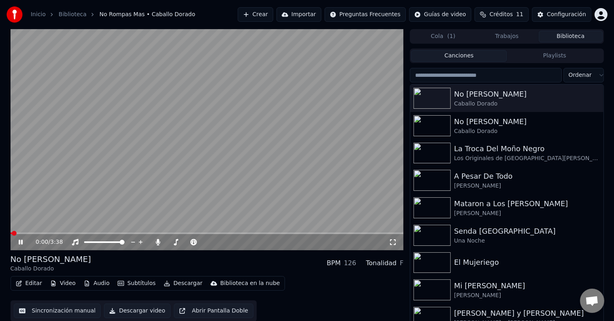
click at [307, 232] on video at bounding box center [208, 139] width 394 height 221
click at [307, 233] on span at bounding box center [208, 234] width 394 height 2
click at [283, 178] on video at bounding box center [208, 139] width 394 height 221
click at [347, 234] on span at bounding box center [208, 234] width 394 height 2
click at [334, 233] on span at bounding box center [172, 234] width 323 height 2
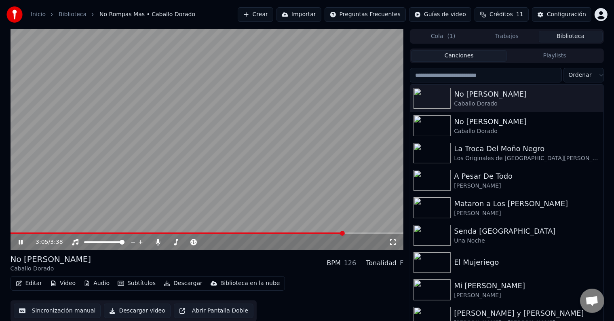
click at [392, 241] on icon at bounding box center [393, 242] width 8 height 6
click at [137, 234] on span at bounding box center [74, 234] width 126 height 2
click at [192, 233] on span at bounding box center [208, 234] width 394 height 2
click at [68, 233] on span at bounding box center [40, 234] width 58 height 2
click at [20, 242] on icon at bounding box center [26, 242] width 19 height 6
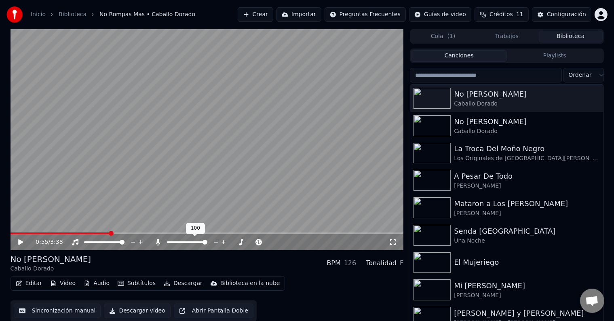
click at [155, 243] on icon at bounding box center [158, 242] width 8 height 6
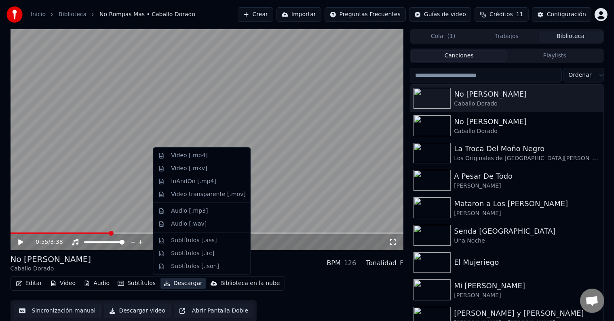
click at [171, 285] on button "Descargar" at bounding box center [183, 283] width 45 height 11
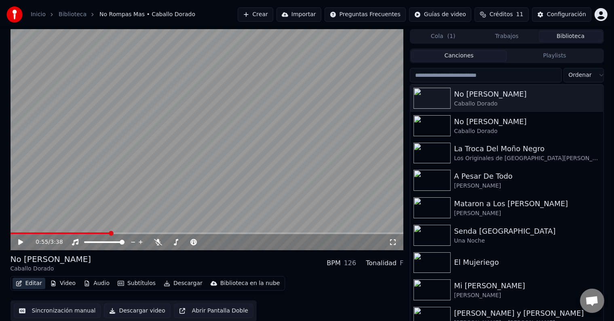
click at [28, 283] on button "Editar" at bounding box center [29, 283] width 33 height 11
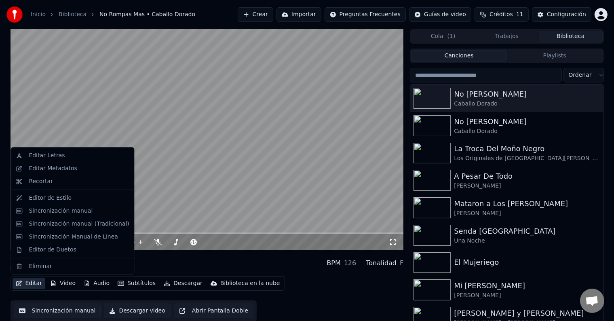
click at [28, 283] on button "Editar" at bounding box center [29, 283] width 33 height 11
click at [54, 200] on div "Editor de Estilo" at bounding box center [50, 198] width 43 height 8
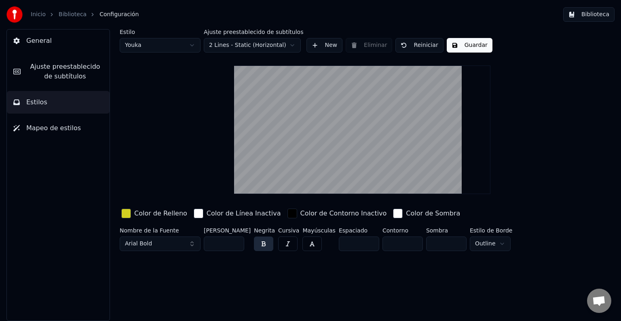
click at [70, 80] on span "Ajuste preestablecido de subtítulos" at bounding box center [65, 71] width 76 height 19
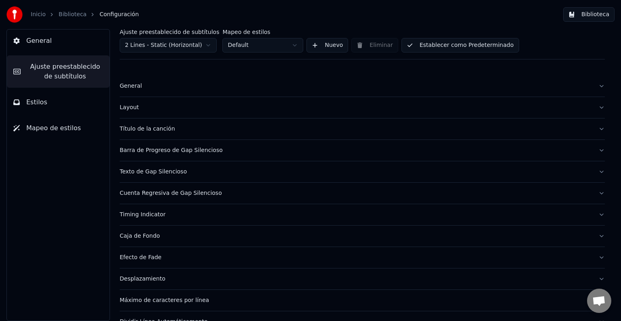
click at [152, 172] on div "Texto de Gap Silencioso" at bounding box center [356, 172] width 472 height 8
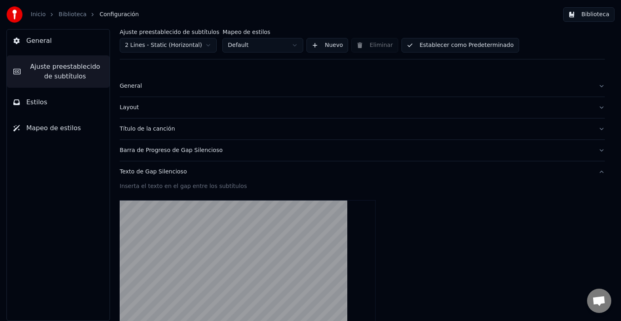
click at [68, 13] on link "Biblioteca" at bounding box center [73, 15] width 28 height 8
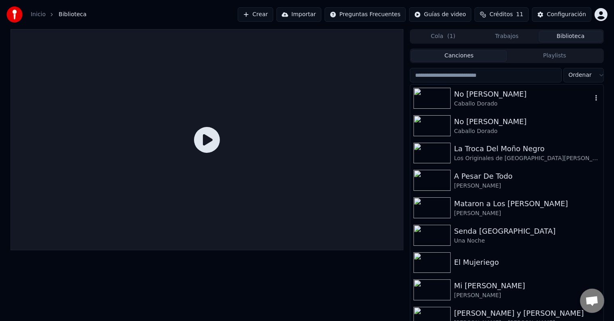
click at [489, 99] on div "No [PERSON_NAME]" at bounding box center [523, 94] width 138 height 11
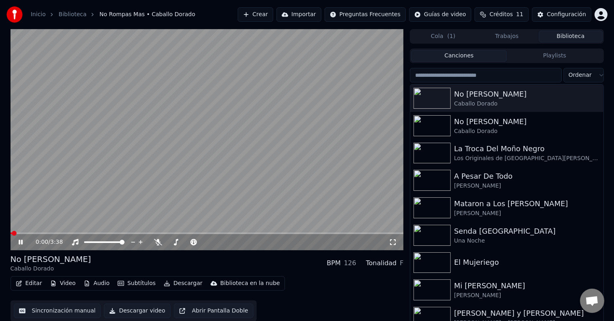
click at [53, 231] on video at bounding box center [208, 139] width 394 height 221
click at [91, 218] on video at bounding box center [208, 139] width 394 height 221
click at [69, 234] on span at bounding box center [208, 234] width 394 height 2
click at [159, 241] on icon at bounding box center [158, 242] width 8 height 6
click at [159, 241] on icon at bounding box center [158, 242] width 4 height 6
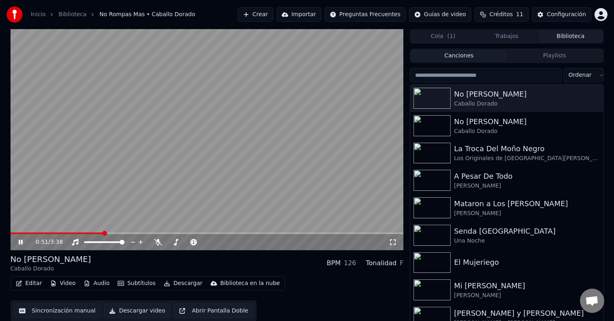
click at [20, 241] on icon at bounding box center [26, 242] width 19 height 6
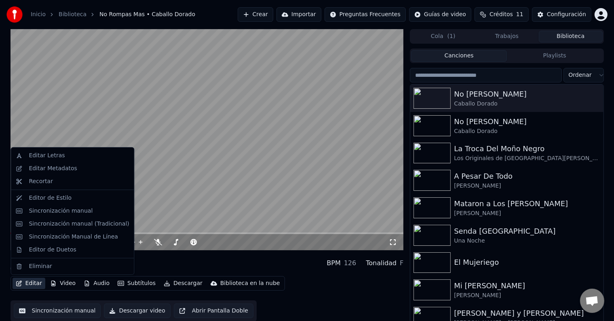
click at [32, 283] on button "Editar" at bounding box center [29, 283] width 33 height 11
click at [65, 212] on div "Sincronización manual" at bounding box center [61, 211] width 64 height 8
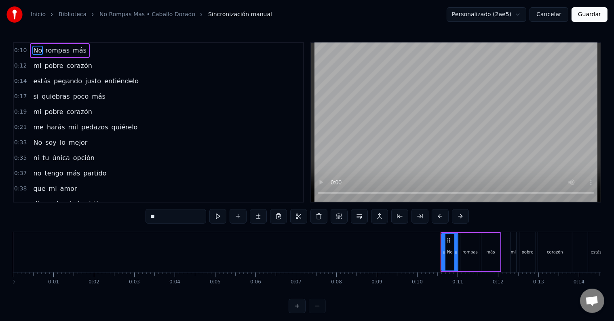
click at [553, 17] on button "Cancelar" at bounding box center [549, 14] width 39 height 15
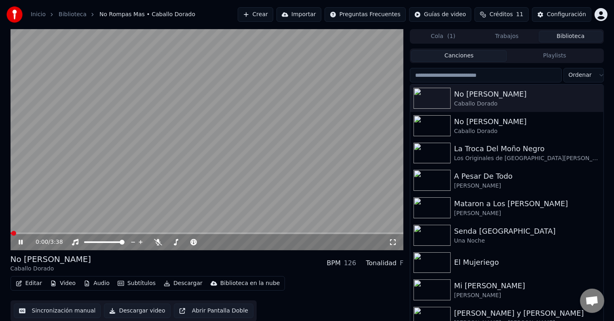
click at [36, 285] on button "Editar" at bounding box center [29, 283] width 33 height 11
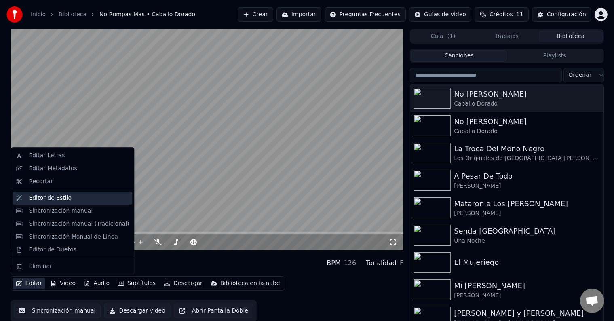
click at [45, 197] on div "Editor de Estilo" at bounding box center [50, 198] width 43 height 8
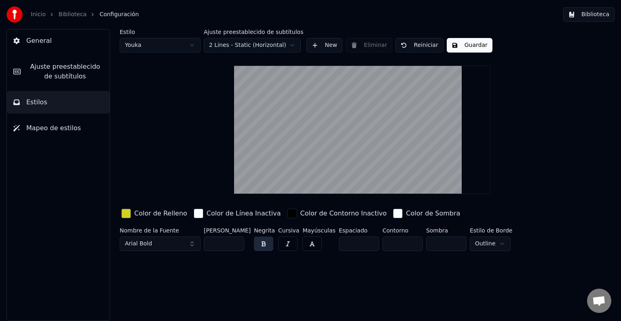
click at [72, 130] on span "Mapeo de estilos" at bounding box center [53, 128] width 55 height 10
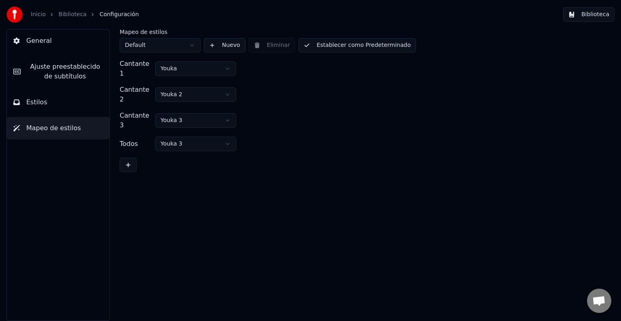
click at [64, 106] on button "Estilos" at bounding box center [58, 102] width 103 height 23
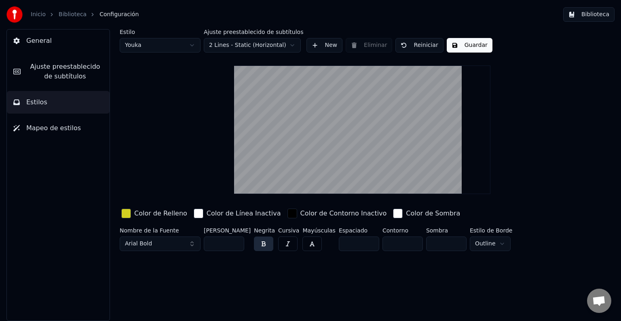
click at [62, 76] on span "Ajuste preestablecido de subtítulos" at bounding box center [65, 71] width 76 height 19
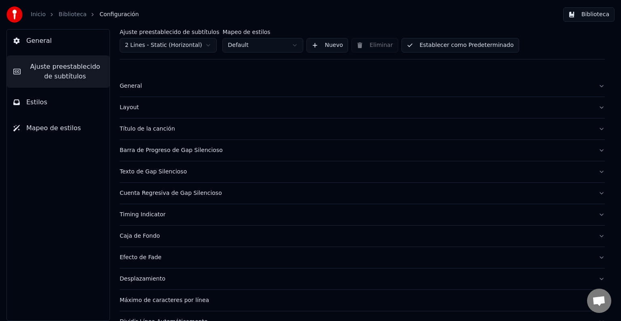
click at [129, 87] on div "General" at bounding box center [356, 86] width 472 height 8
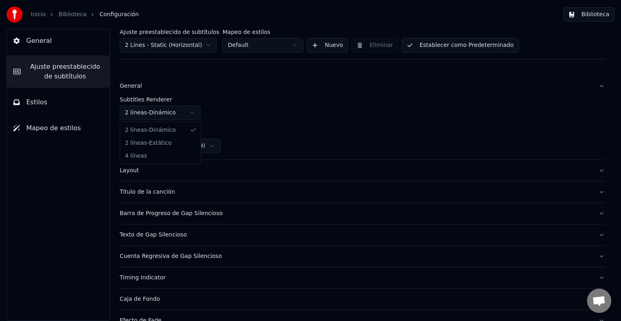
click at [188, 113] on html "Inicio Biblioteca Configuración Biblioteca General Ajuste preestablecido de sub…" at bounding box center [310, 160] width 621 height 321
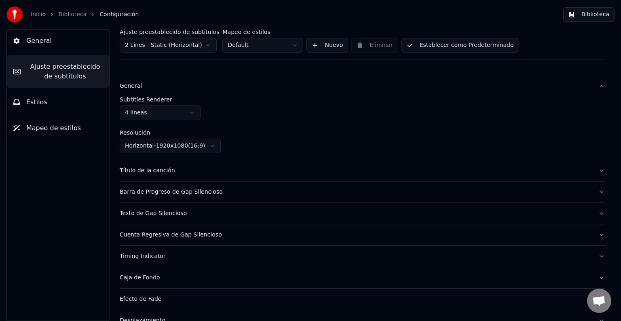
click at [453, 47] on button "Establecer como Predeterminado" at bounding box center [461, 45] width 118 height 15
click at [599, 14] on button "Biblioteca" at bounding box center [588, 14] width 51 height 15
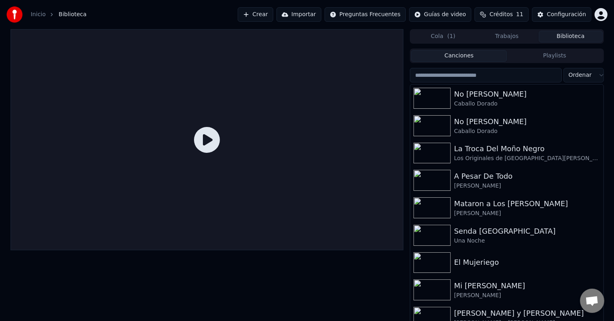
click at [210, 142] on icon at bounding box center [207, 140] width 26 height 26
click at [486, 97] on div "No [PERSON_NAME]" at bounding box center [523, 94] width 138 height 11
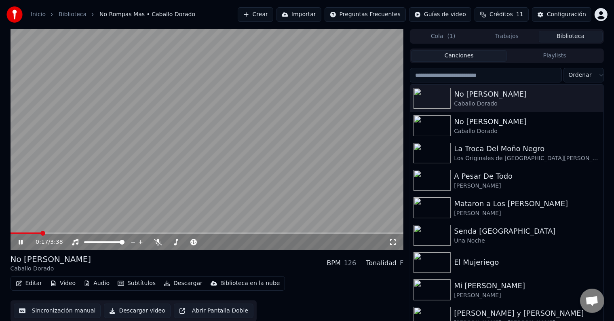
click at [40, 234] on span at bounding box center [208, 234] width 394 height 2
click at [157, 239] on icon at bounding box center [158, 242] width 8 height 6
click at [350, 234] on span at bounding box center [208, 234] width 394 height 2
click at [367, 232] on video at bounding box center [208, 139] width 394 height 221
click at [370, 233] on span at bounding box center [208, 234] width 394 height 2
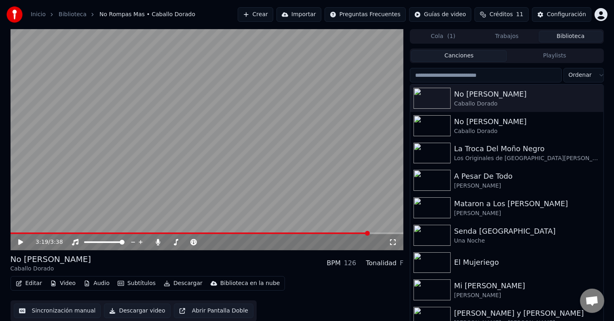
click at [318, 204] on video at bounding box center [208, 139] width 394 height 221
click at [333, 233] on span at bounding box center [172, 234] width 323 height 2
click at [307, 233] on span at bounding box center [160, 234] width 298 height 2
click at [256, 235] on div "2:48 / 3:38" at bounding box center [208, 242] width 394 height 16
click at [256, 233] on span at bounding box center [134, 234] width 246 height 2
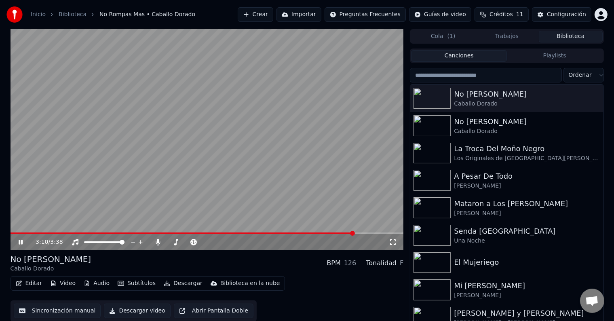
click at [19, 241] on icon at bounding box center [21, 242] width 4 height 5
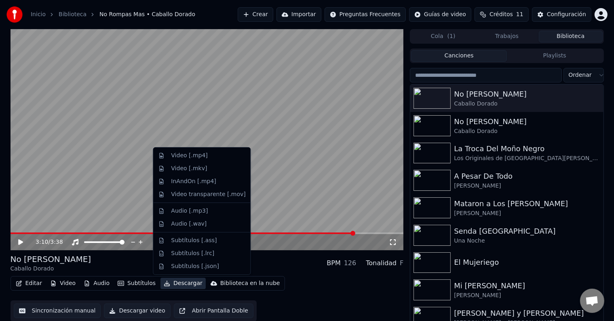
click at [183, 285] on button "Descargar" at bounding box center [183, 283] width 45 height 11
click at [189, 180] on div "InAndOn [.mp4]" at bounding box center [193, 182] width 45 height 8
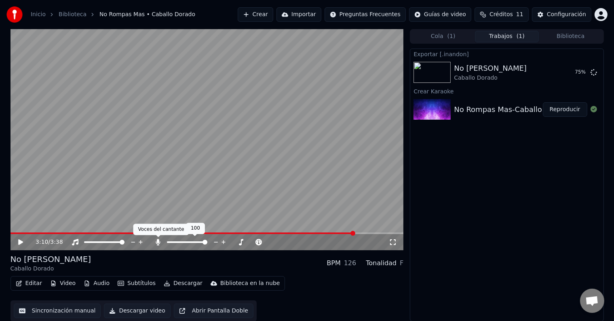
click at [157, 243] on icon at bounding box center [158, 242] width 8 height 6
click at [35, 16] on link "Inicio" at bounding box center [38, 15] width 15 height 8
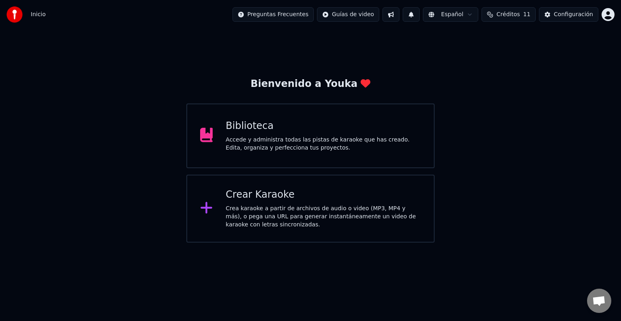
click at [252, 201] on div "Crear Karaoke Crea karaoke a partir de archivos de audio o video (MP3, MP4 y má…" at bounding box center [323, 208] width 195 height 40
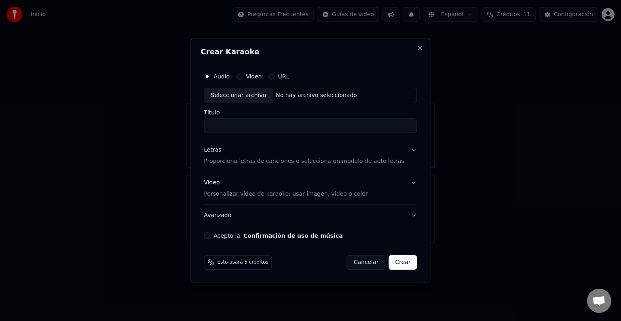
click at [245, 97] on div "Seleccionar archivo" at bounding box center [238, 95] width 68 height 15
click at [262, 128] on input "**********" at bounding box center [310, 126] width 213 height 15
type input "**********"
click at [330, 166] on button "Letras Proporciona letras de canciones o selecciona un modelo de auto letras" at bounding box center [310, 156] width 213 height 32
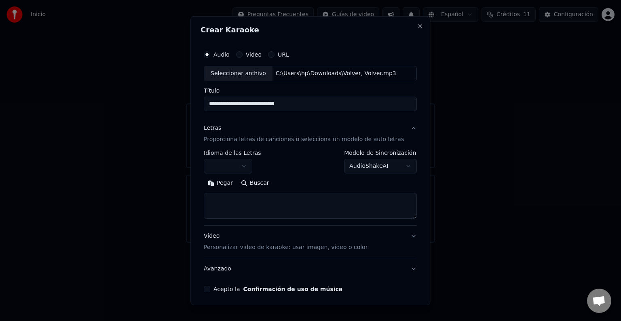
click at [290, 197] on textarea at bounding box center [310, 206] width 213 height 26
paste textarea "**********"
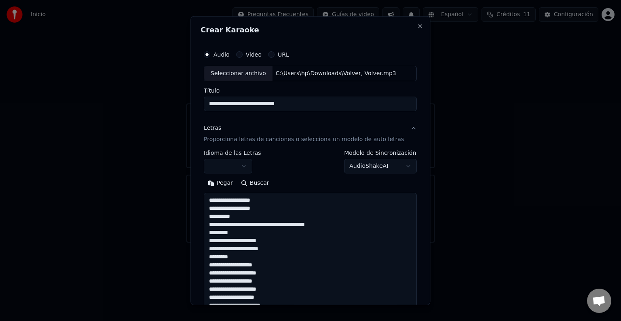
scroll to position [212, 0]
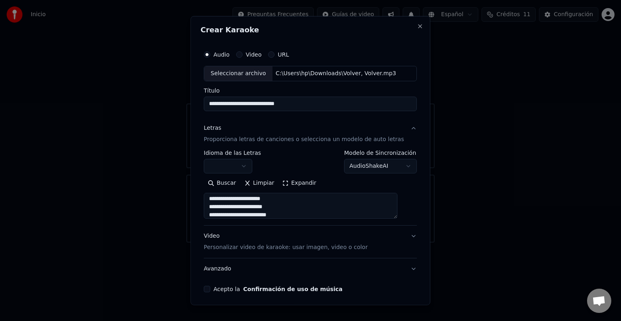
type textarea "**********"
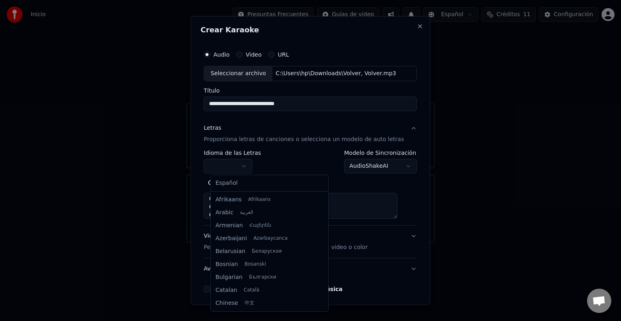
click at [252, 167] on body "**********" at bounding box center [310, 121] width 621 height 243
select select "**"
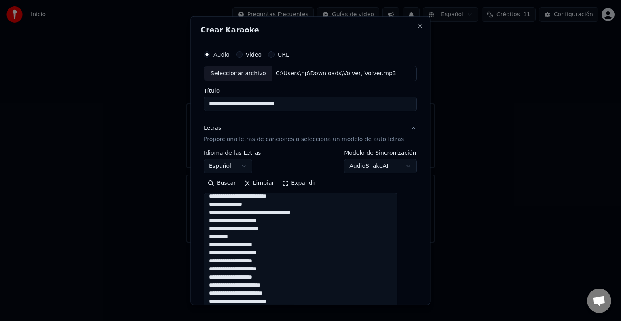
drag, startPoint x: 401, startPoint y: 217, endPoint x: 417, endPoint y: 307, distance: 91.6
click at [417, 243] on body "**********" at bounding box center [310, 121] width 621 height 243
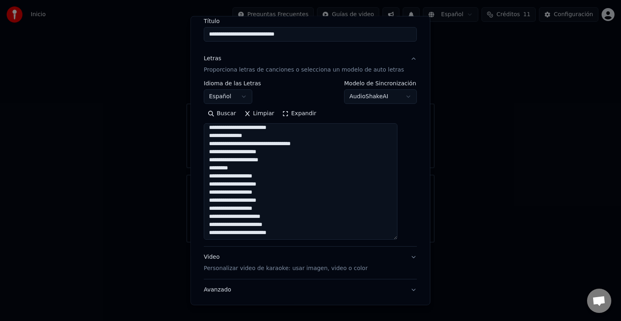
scroll to position [0, 0]
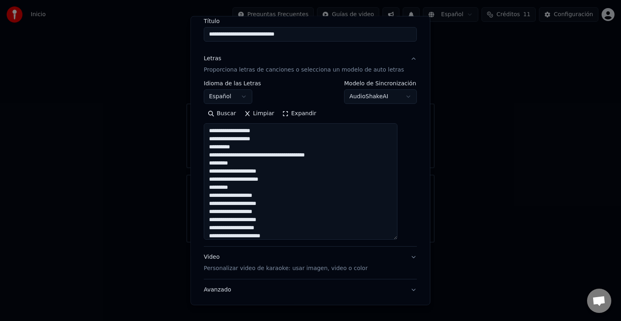
click at [274, 154] on textarea "**********" at bounding box center [301, 181] width 194 height 116
click at [253, 171] on textarea "**********" at bounding box center [301, 181] width 194 height 116
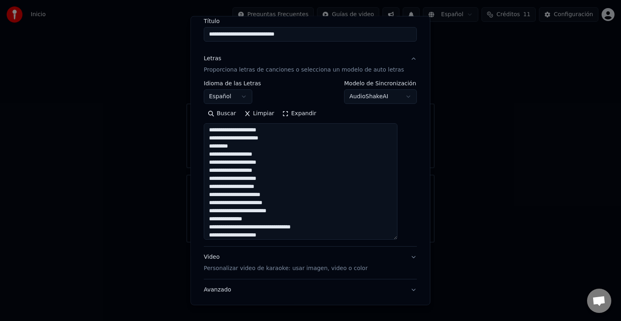
scroll to position [68, 0]
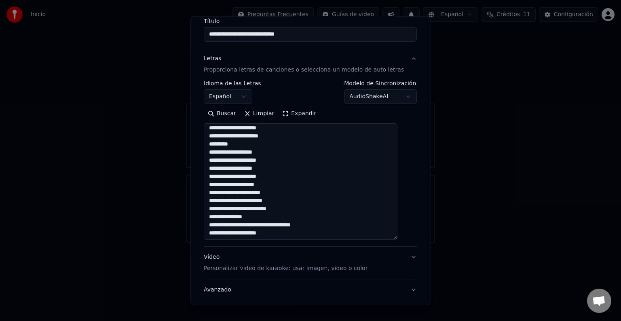
click at [278, 168] on textarea "**********" at bounding box center [301, 181] width 194 height 116
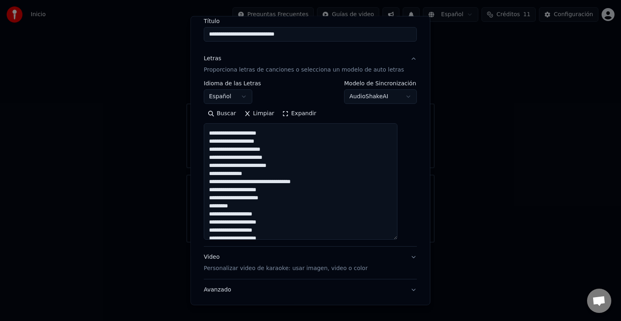
scroll to position [128, 0]
click at [236, 132] on textarea "**********" at bounding box center [301, 181] width 194 height 116
click at [266, 133] on textarea "**********" at bounding box center [301, 181] width 194 height 116
click at [286, 134] on textarea "**********" at bounding box center [301, 181] width 194 height 116
click at [285, 164] on textarea "**********" at bounding box center [301, 181] width 194 height 116
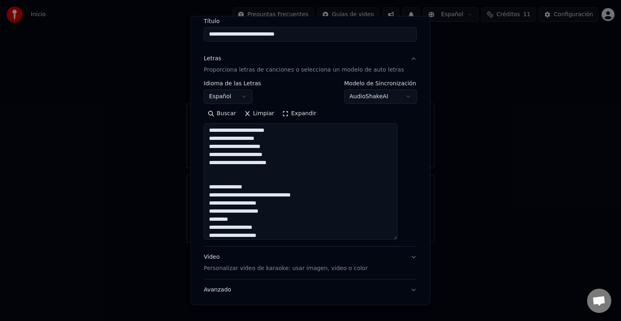
scroll to position [135, 0]
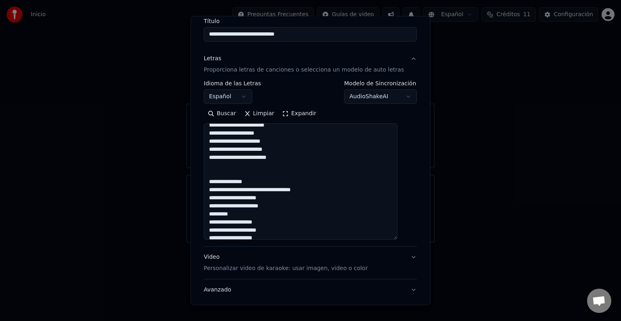
click at [275, 179] on textarea "**********" at bounding box center [301, 181] width 194 height 116
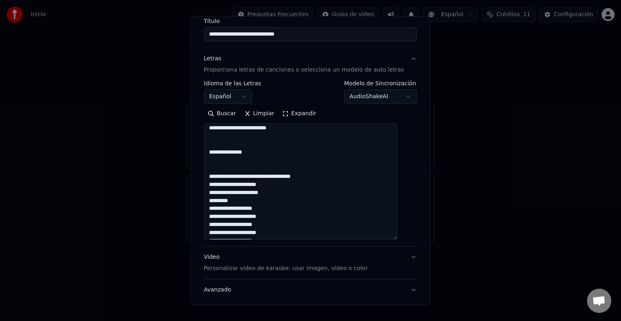
scroll to position [174, 0]
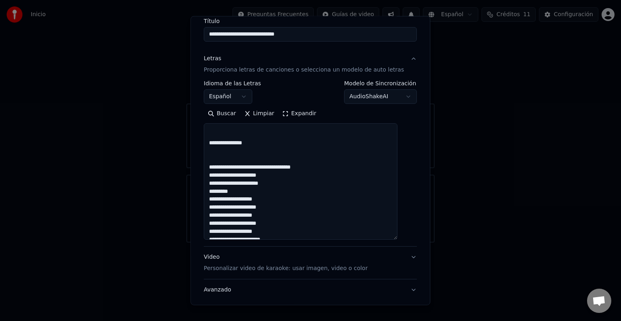
click at [329, 167] on textarea "**********" at bounding box center [301, 181] width 194 height 116
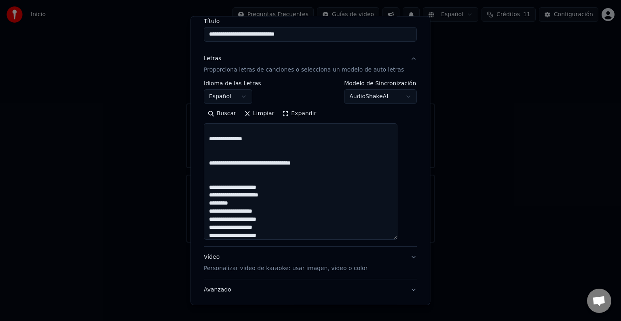
scroll to position [182, 0]
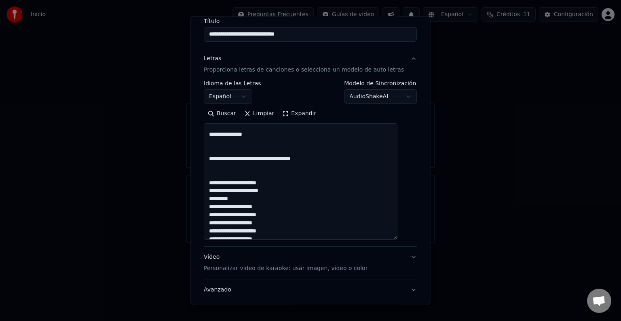
click at [298, 160] on textarea "**********" at bounding box center [301, 181] width 194 height 116
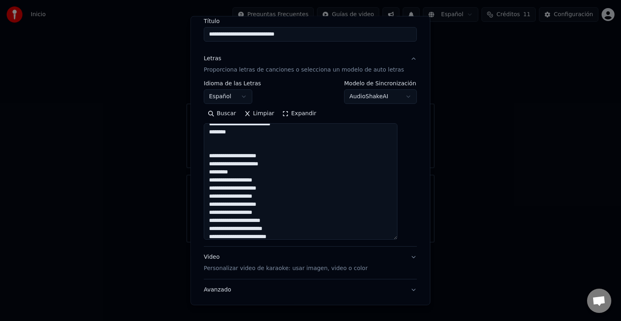
scroll to position [222, 0]
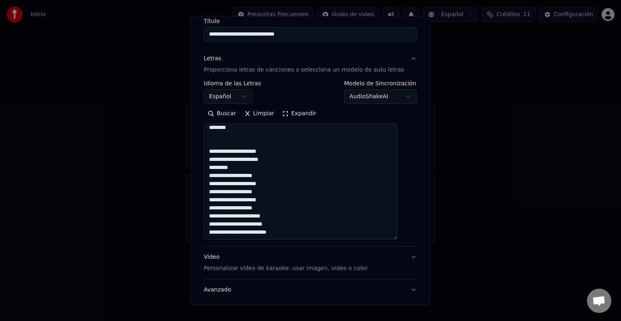
click at [275, 193] on textarea "**********" at bounding box center [301, 181] width 194 height 116
click at [266, 200] on textarea "**********" at bounding box center [301, 181] width 194 height 116
click at [303, 200] on textarea "**********" at bounding box center [301, 181] width 194 height 116
click at [279, 233] on textarea "**********" at bounding box center [301, 181] width 194 height 116
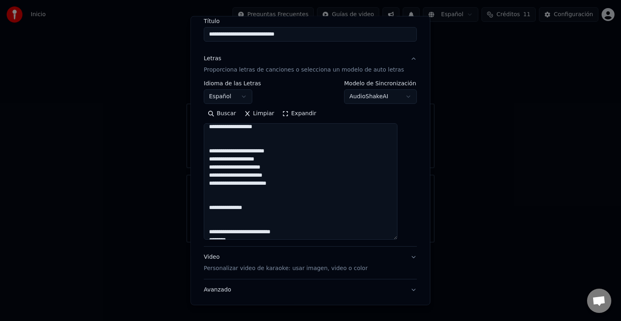
scroll to position [107, 0]
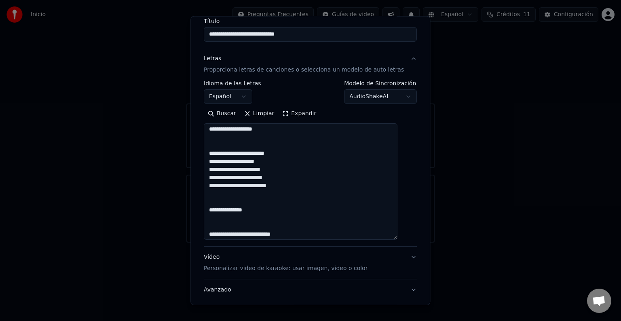
drag, startPoint x: 214, startPoint y: 210, endPoint x: 267, endPoint y: 211, distance: 52.6
click at [267, 211] on textarea "**********" at bounding box center [301, 181] width 194 height 116
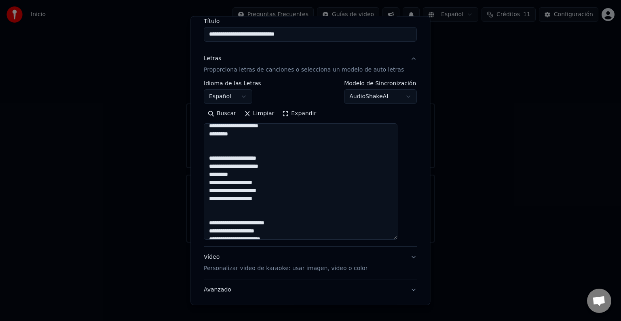
scroll to position [0, 0]
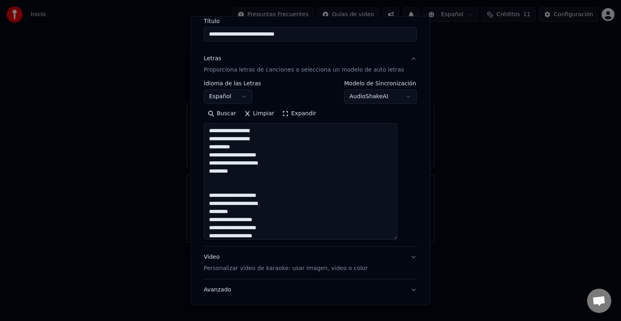
click at [216, 129] on textarea "**********" at bounding box center [301, 181] width 194 height 116
paste textarea "**********"
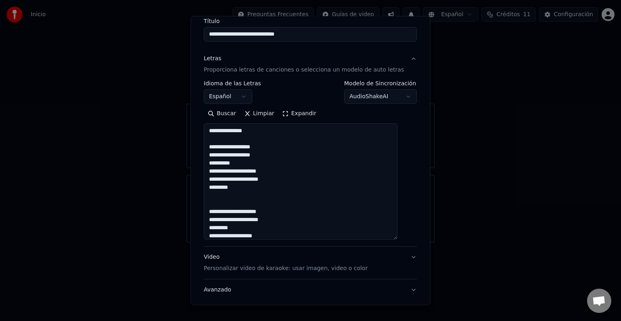
type textarea "**********"
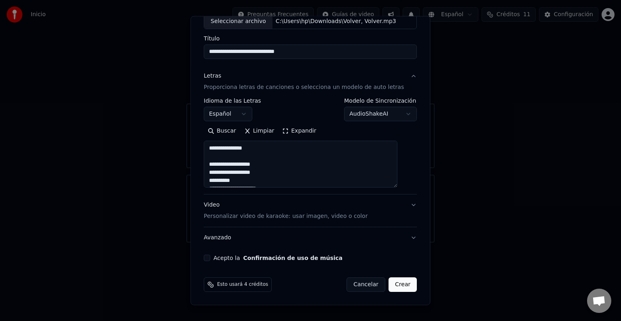
scroll to position [31, 0]
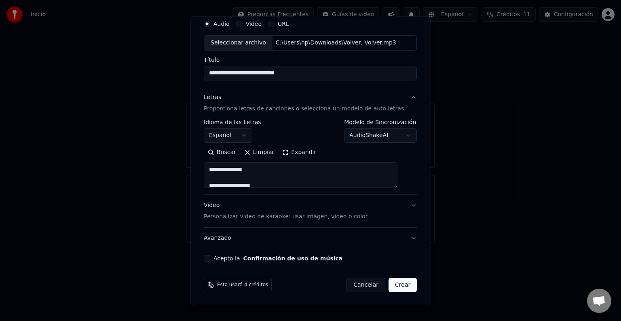
drag, startPoint x: 400, startPoint y: 237, endPoint x: 400, endPoint y: 158, distance: 78.5
click at [400, 158] on div "**********" at bounding box center [310, 167] width 213 height 42
click at [210, 259] on button "Acepto la Confirmación de uso de música" at bounding box center [207, 258] width 6 height 6
click at [351, 217] on p "Personalizar video de karaoke: usar imagen, video o color" at bounding box center [286, 217] width 164 height 8
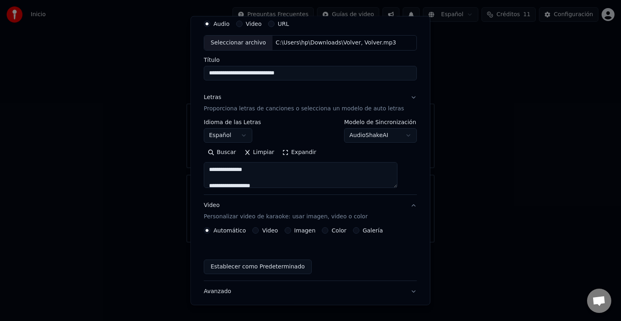
scroll to position [9, 0]
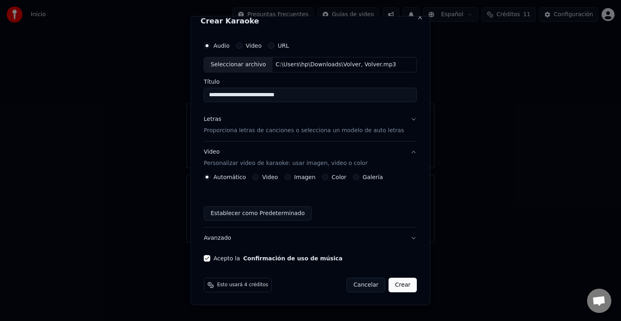
click at [372, 181] on div "Automático Video Imagen Color Galería Establecer como Predeterminado" at bounding box center [310, 197] width 213 height 47
click at [370, 177] on label "Galería" at bounding box center [373, 177] width 20 height 6
click at [360, 177] on button "Galería" at bounding box center [356, 177] width 6 height 6
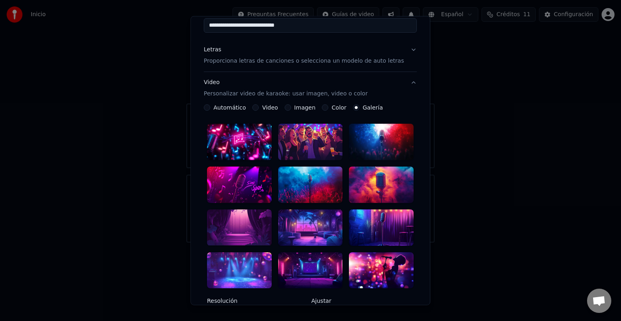
scroll to position [79, 0]
click at [241, 178] on div at bounding box center [239, 184] width 65 height 36
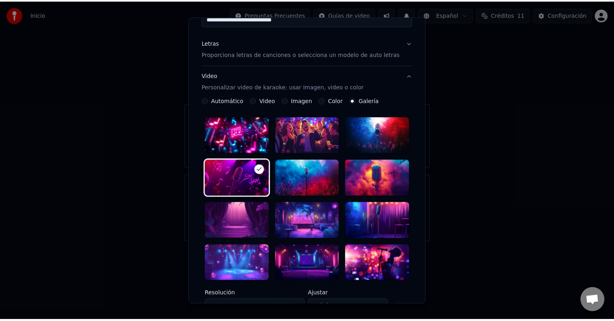
scroll to position [199, 0]
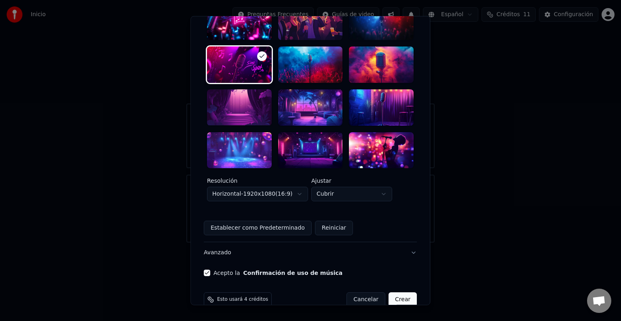
click at [389, 292] on button "Crear" at bounding box center [403, 299] width 28 height 15
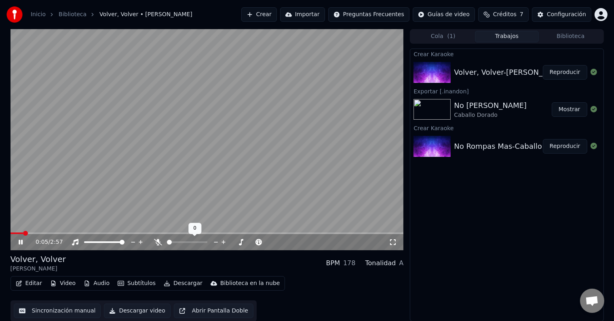
click at [158, 243] on icon at bounding box center [158, 242] width 8 height 6
click at [21, 233] on span at bounding box center [16, 234] width 11 height 2
click at [59, 234] on span at bounding box center [208, 234] width 394 height 2
click at [104, 233] on span at bounding box center [208, 234] width 394 height 2
click at [168, 234] on span at bounding box center [208, 234] width 394 height 2
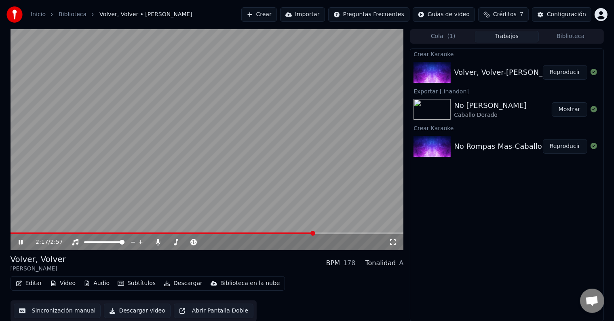
click at [315, 234] on span at bounding box center [208, 234] width 394 height 2
click at [356, 233] on span at bounding box center [208, 234] width 394 height 2
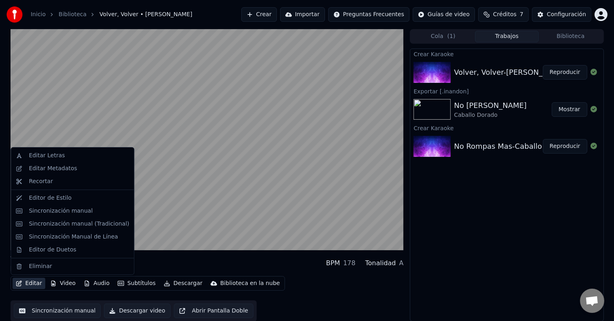
click at [29, 282] on button "Editar" at bounding box center [29, 283] width 33 height 11
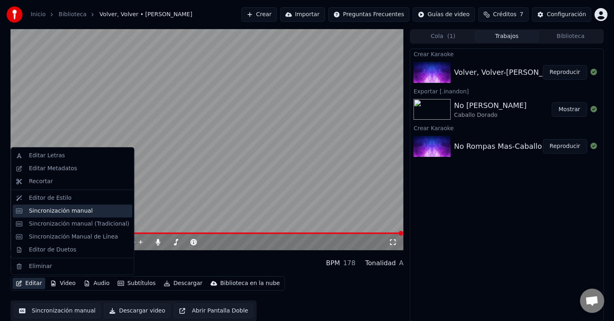
click at [65, 210] on div "Sincronización manual" at bounding box center [61, 211] width 64 height 8
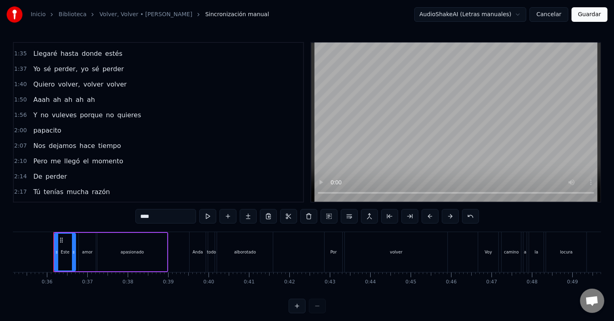
scroll to position [224, 0]
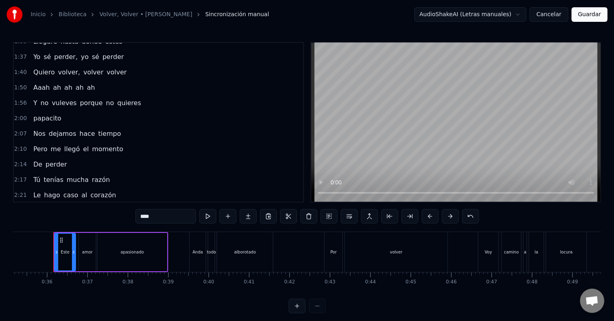
click at [86, 83] on span "ah" at bounding box center [91, 87] width 10 height 9
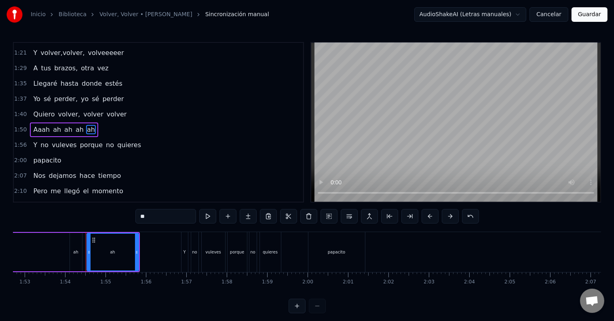
scroll to position [0, 4591]
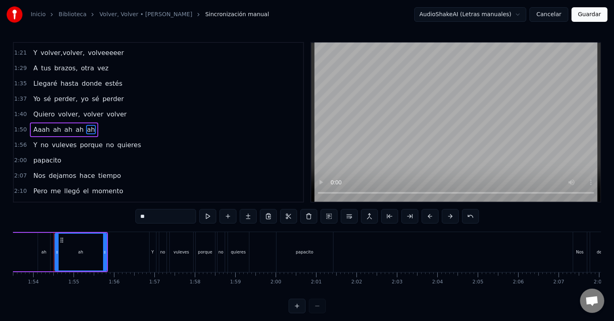
click at [38, 125] on span "Aaah" at bounding box center [41, 129] width 18 height 9
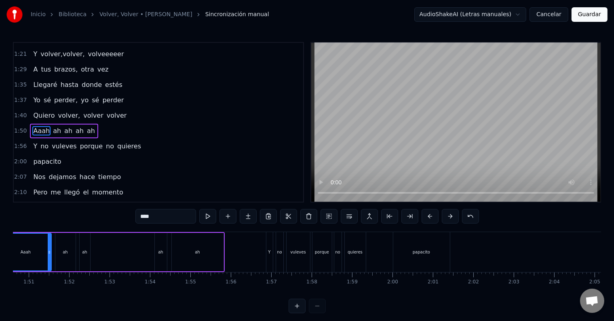
scroll to position [0, 4419]
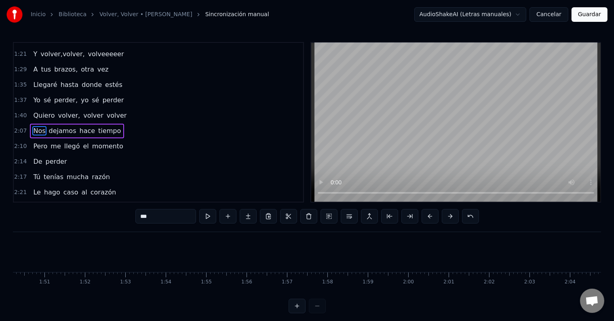
type input "*******"
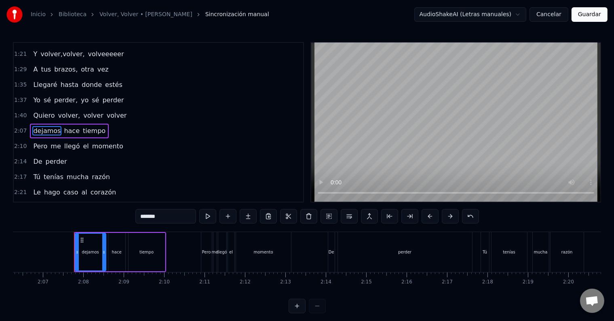
scroll to position [0, 5110]
click at [550, 13] on button "Cancelar" at bounding box center [549, 14] width 39 height 15
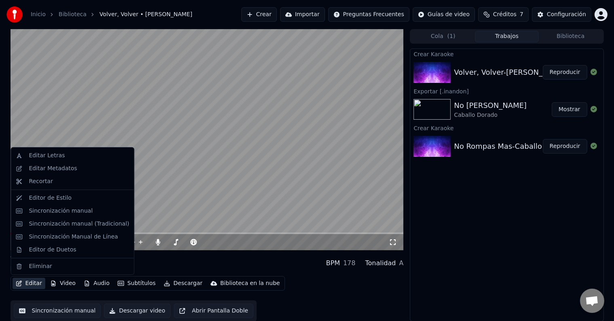
click at [28, 282] on button "Editar" at bounding box center [29, 283] width 33 height 11
click at [42, 212] on div "Sincronización manual" at bounding box center [61, 211] width 64 height 8
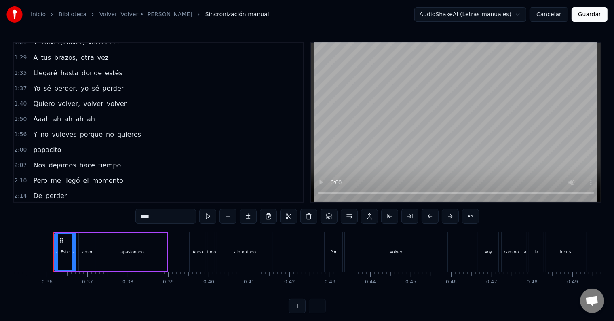
scroll to position [195, 0]
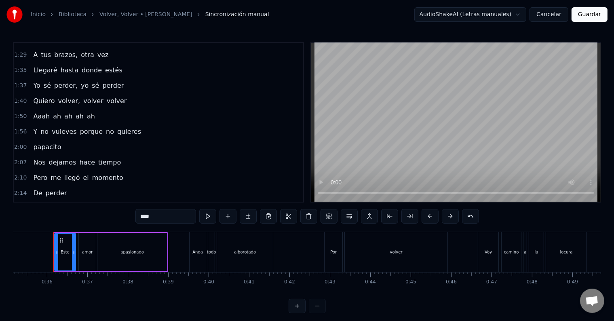
click at [38, 112] on span "Aaah" at bounding box center [41, 116] width 18 height 9
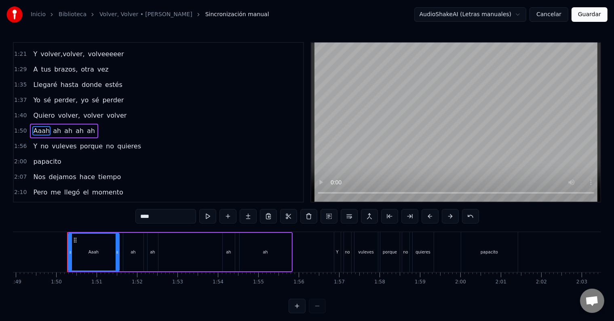
scroll to position [0, 4419]
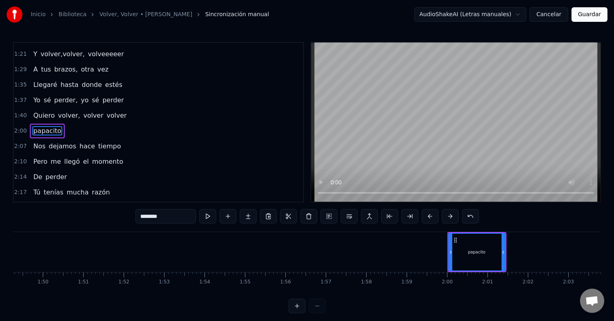
type input "***"
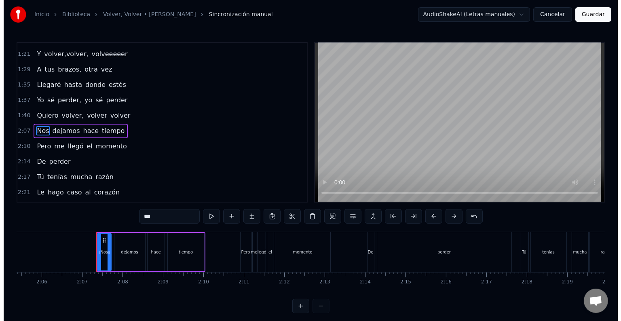
scroll to position [0, 5110]
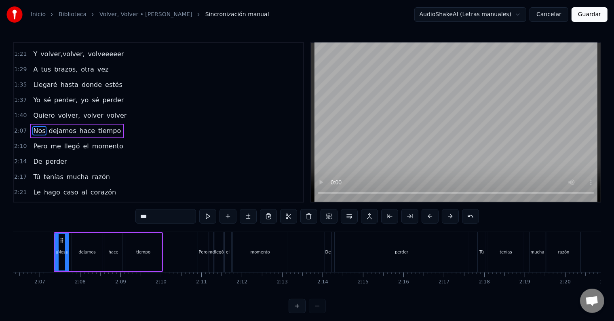
click at [590, 18] on button "Guardar" at bounding box center [590, 14] width 36 height 15
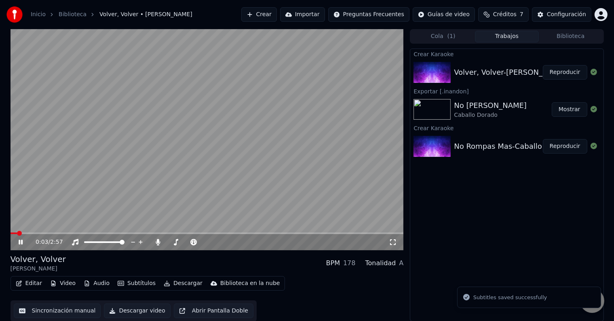
click at [22, 233] on span at bounding box center [19, 233] width 5 height 5
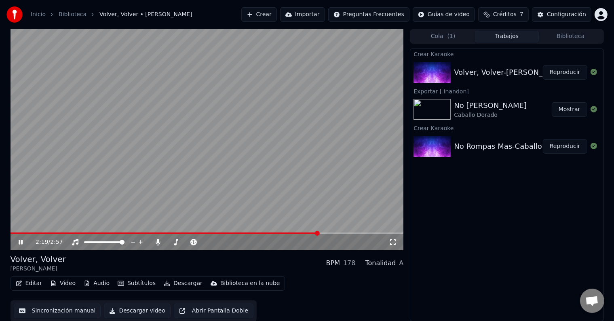
click at [318, 234] on span at bounding box center [208, 234] width 394 height 2
click at [264, 233] on span at bounding box center [137, 234] width 253 height 2
click at [20, 241] on icon at bounding box center [26, 242] width 19 height 6
click at [158, 243] on icon at bounding box center [158, 242] width 4 height 6
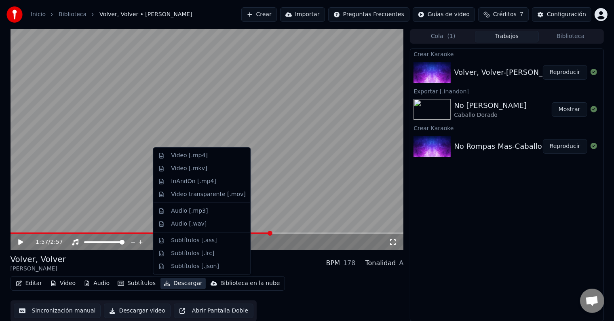
click at [180, 283] on button "Descargar" at bounding box center [183, 283] width 45 height 11
click at [202, 156] on div "Video [.mp4]" at bounding box center [189, 156] width 36 height 8
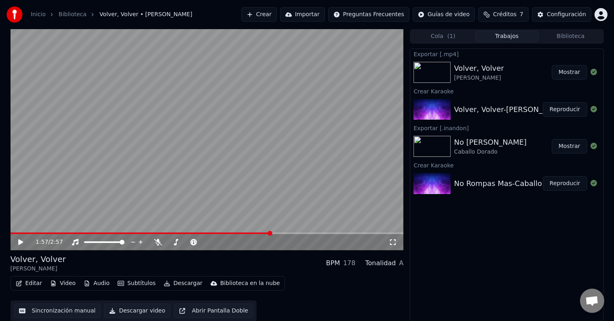
click at [36, 14] on link "Inicio" at bounding box center [38, 15] width 15 height 8
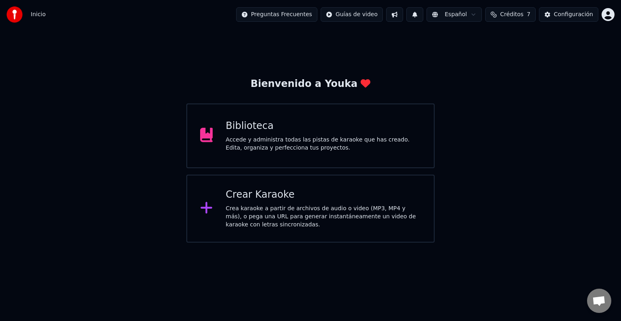
click at [281, 212] on div "Crea karaoke a partir de archivos de audio o video (MP3, MP4 y más), o pega una…" at bounding box center [323, 217] width 195 height 24
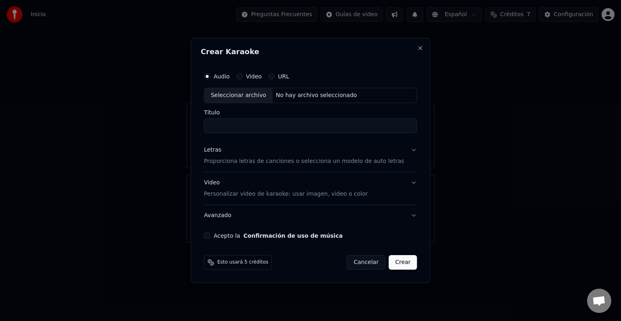
click at [243, 96] on div "Seleccionar archivo" at bounding box center [238, 95] width 68 height 15
click at [270, 127] on input "**********" at bounding box center [310, 126] width 213 height 15
type input "**********"
click at [340, 162] on p "Proporciona letras de canciones o selecciona un modelo de auto letras" at bounding box center [304, 161] width 200 height 8
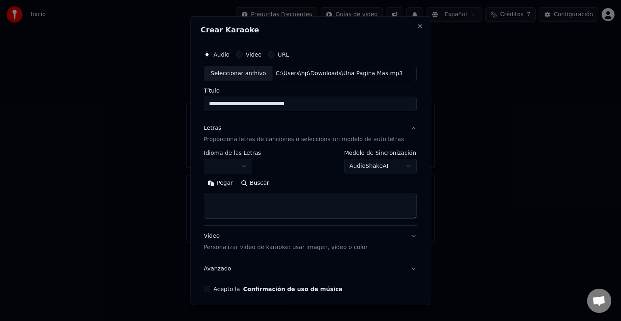
click at [232, 201] on textarea at bounding box center [310, 206] width 213 height 26
paste textarea "**********"
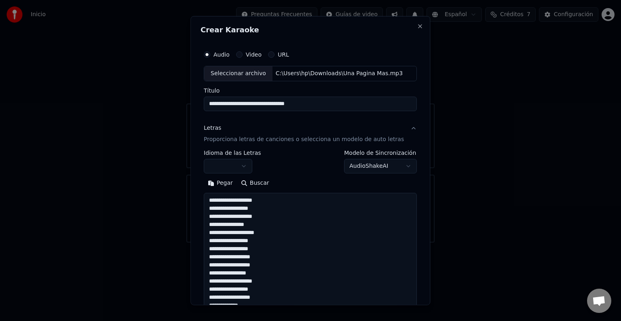
scroll to position [236, 0]
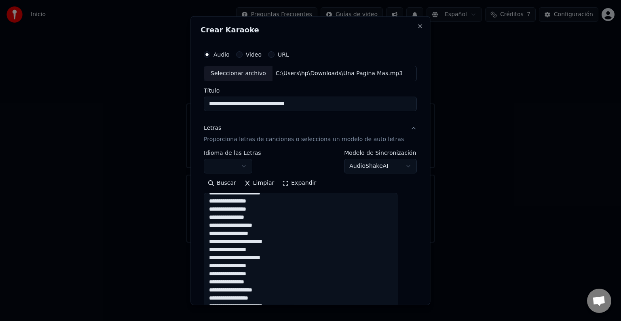
drag, startPoint x: 399, startPoint y: 217, endPoint x: 434, endPoint y: 321, distance: 109.1
click at [434, 243] on html "**********" at bounding box center [310, 121] width 621 height 243
type textarea "**********"
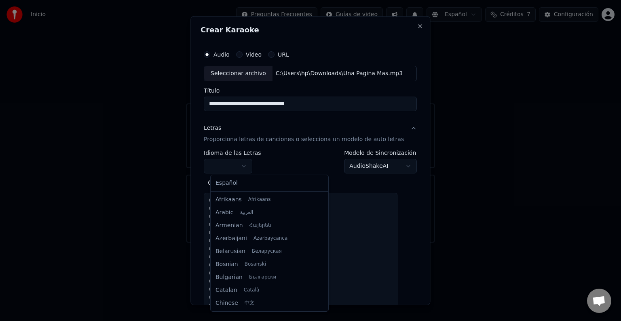
click at [251, 167] on body "**********" at bounding box center [310, 121] width 621 height 243
select select "**"
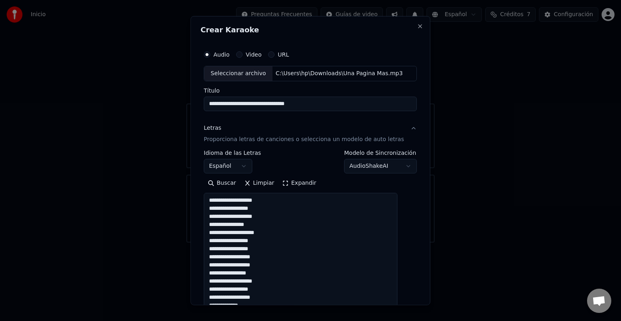
click at [264, 224] on textarea "**********" at bounding box center [301, 257] width 194 height 129
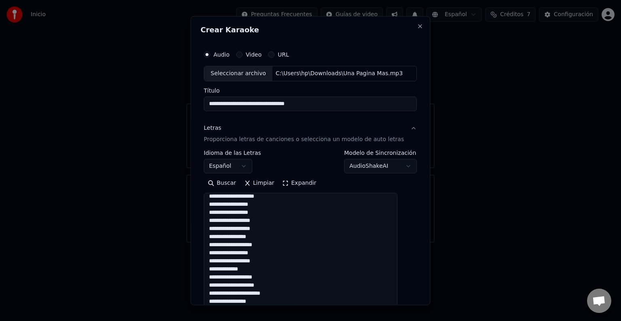
scroll to position [54, 0]
click at [278, 219] on textarea "**********" at bounding box center [301, 257] width 194 height 129
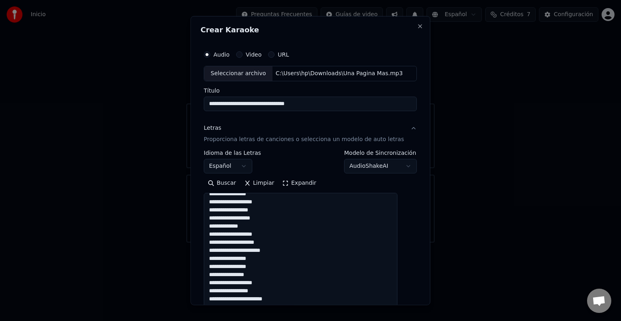
scroll to position [112, 0]
click at [281, 217] on textarea "**********" at bounding box center [301, 257] width 194 height 129
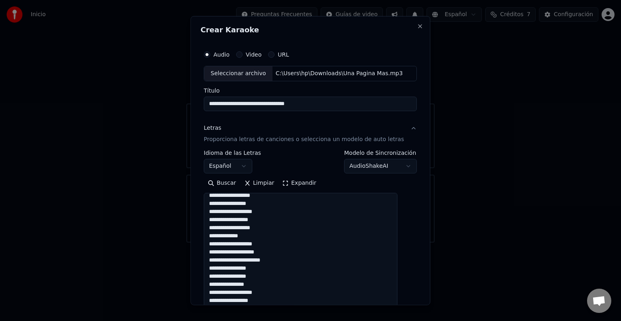
scroll to position [103, 0]
click at [272, 218] on textarea "**********" at bounding box center [301, 257] width 194 height 129
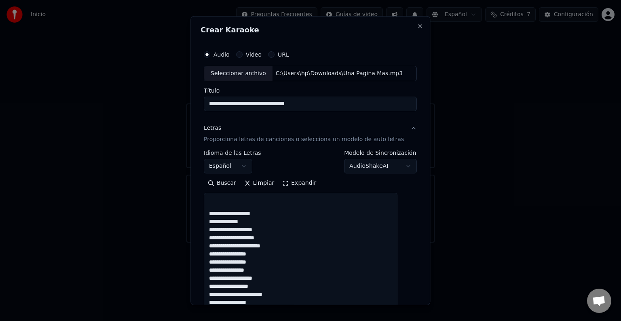
scroll to position [140, 0]
click at [279, 229] on textarea "**********" at bounding box center [301, 257] width 194 height 129
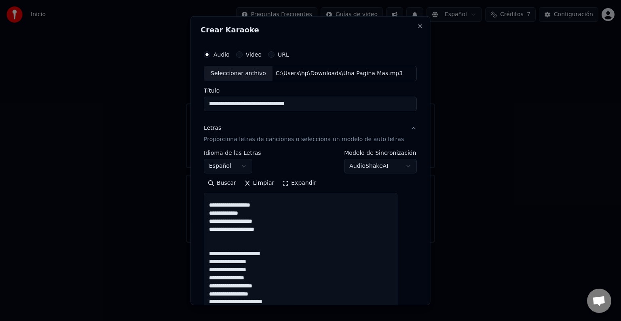
click at [263, 231] on textarea "**********" at bounding box center [301, 257] width 194 height 129
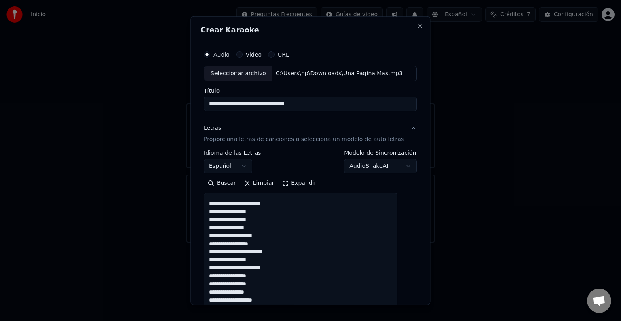
click at [264, 229] on textarea "**********" at bounding box center [301, 257] width 194 height 129
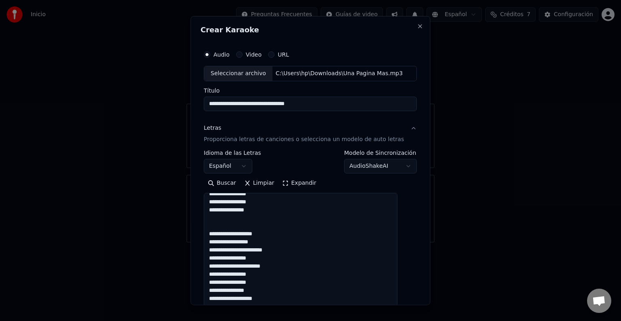
scroll to position [217, 0]
click at [265, 250] on textarea "**********" at bounding box center [301, 257] width 194 height 129
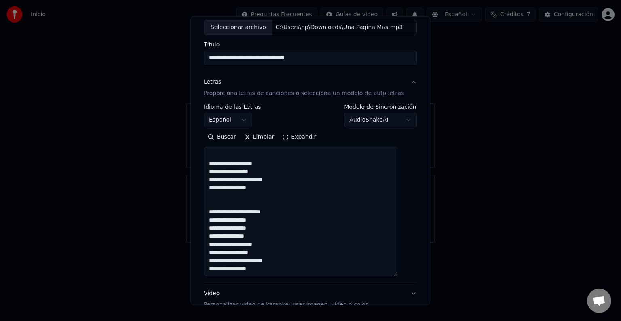
scroll to position [54, 0]
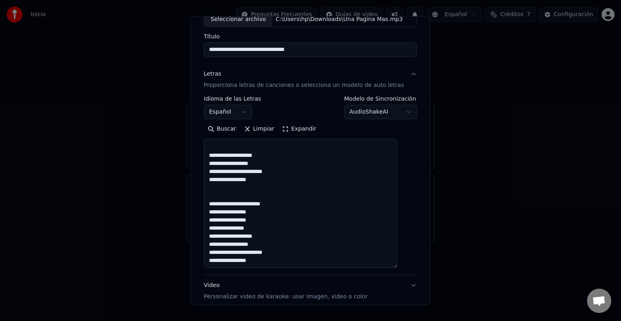
click at [267, 228] on textarea "**********" at bounding box center [301, 203] width 194 height 129
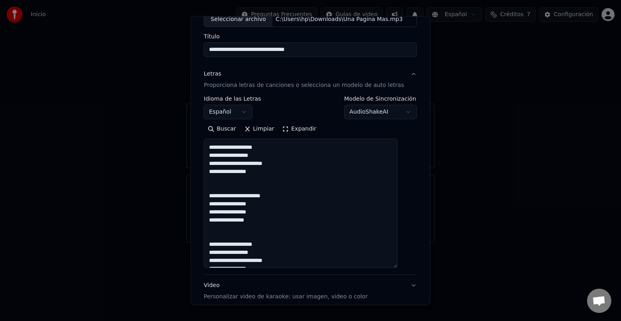
scroll to position [249, 0]
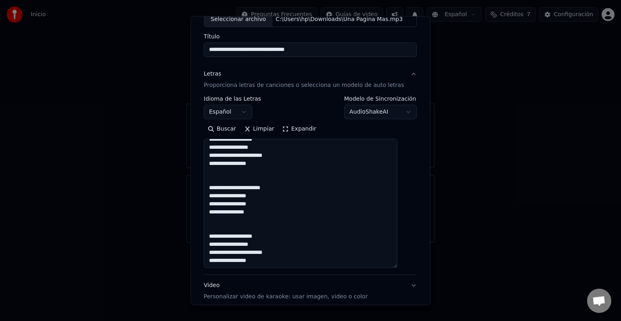
drag, startPoint x: 396, startPoint y: 241, endPoint x: 398, endPoint y: 226, distance: 15.1
click at [398, 226] on textarea "**********" at bounding box center [301, 203] width 194 height 129
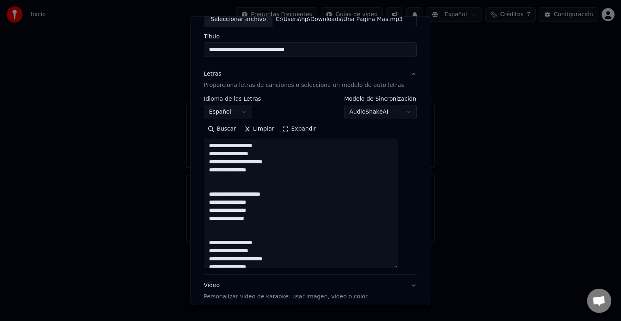
scroll to position [244, 0]
click at [356, 233] on textarea "**********" at bounding box center [301, 203] width 194 height 129
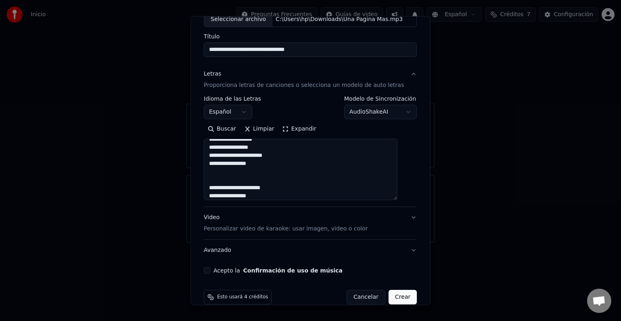
scroll to position [31, 0]
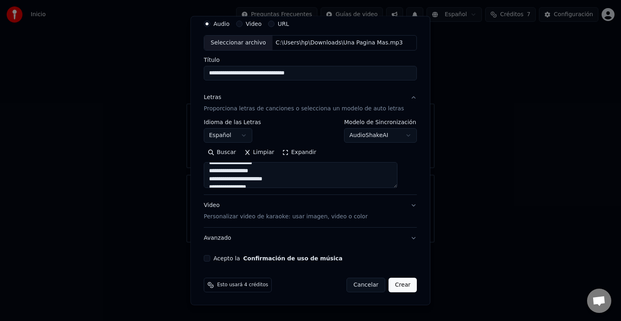
drag, startPoint x: 402, startPoint y: 266, endPoint x: 405, endPoint y: 165, distance: 101.2
click at [405, 165] on div "**********" at bounding box center [311, 139] width 220 height 252
type textarea "**********"
click at [210, 257] on button "Acepto la Confirmación de uso de música" at bounding box center [207, 258] width 6 height 6
click at [345, 217] on p "Personalizar video de karaoke: usar imagen, video o color" at bounding box center [286, 217] width 164 height 8
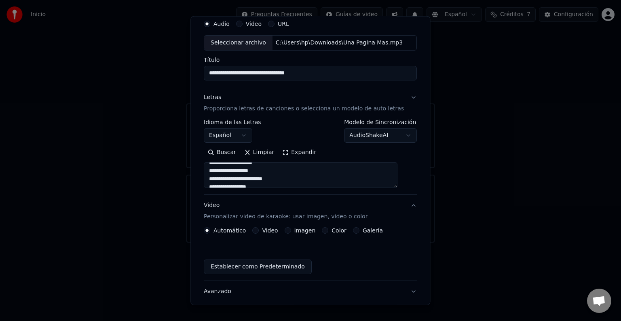
scroll to position [9, 0]
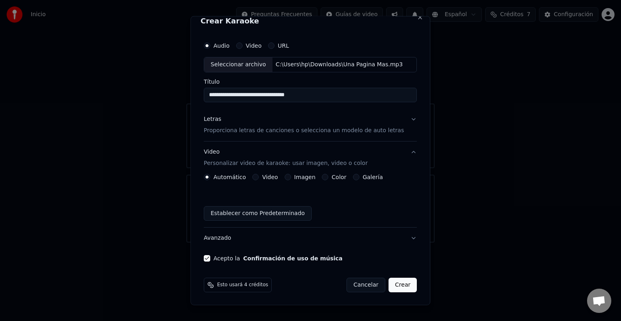
click at [375, 176] on label "Galería" at bounding box center [373, 177] width 20 height 6
click at [360, 176] on button "Galería" at bounding box center [356, 177] width 6 height 6
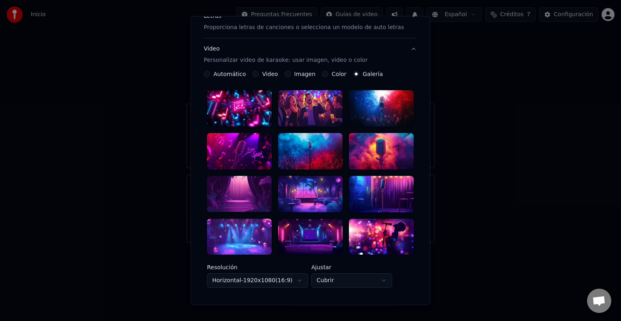
scroll to position [113, 0]
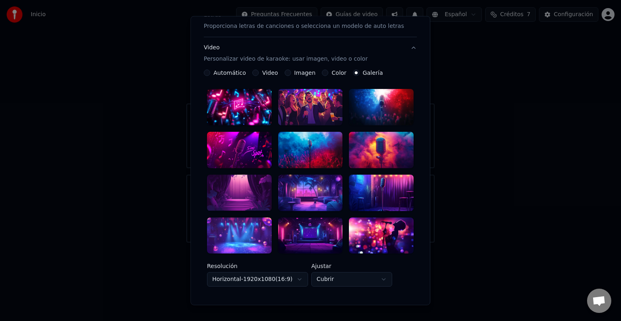
click at [373, 107] on div at bounding box center [381, 107] width 65 height 36
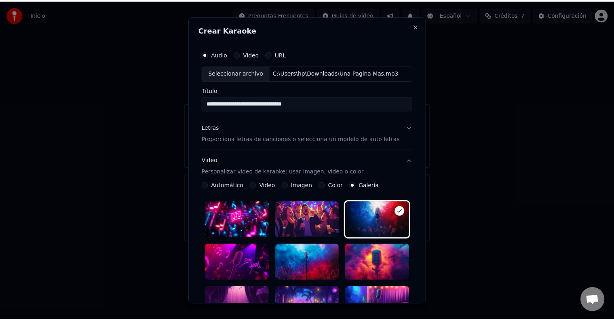
scroll to position [199, 0]
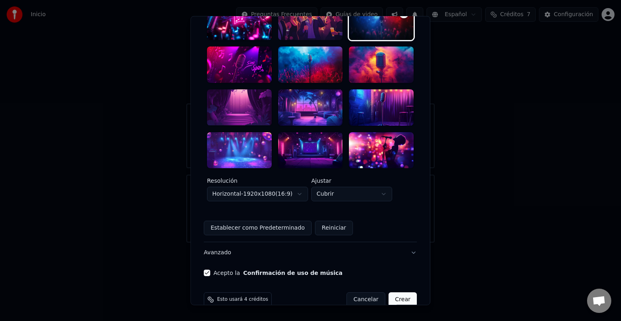
click at [395, 292] on button "Crear" at bounding box center [403, 299] width 28 height 15
